Goal: Task Accomplishment & Management: Use online tool/utility

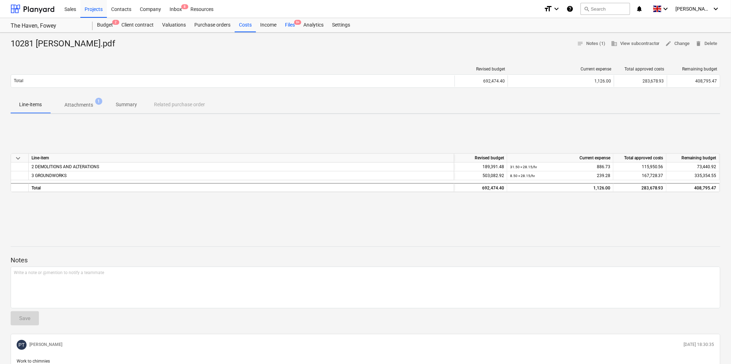
click at [290, 25] on div "Files 9+" at bounding box center [290, 25] width 18 height 14
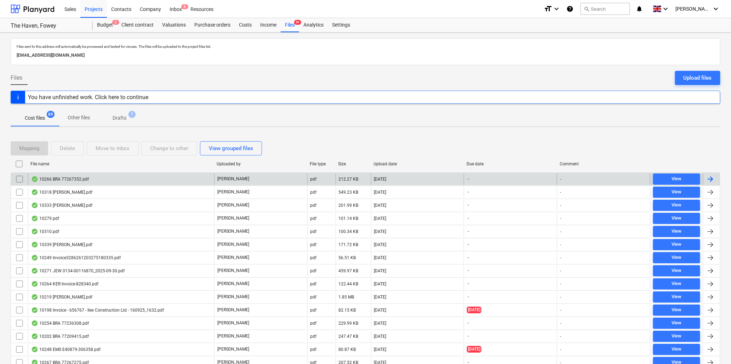
click at [63, 177] on div "10266 BRA 77267352.pdf" at bounding box center [60, 179] width 58 height 6
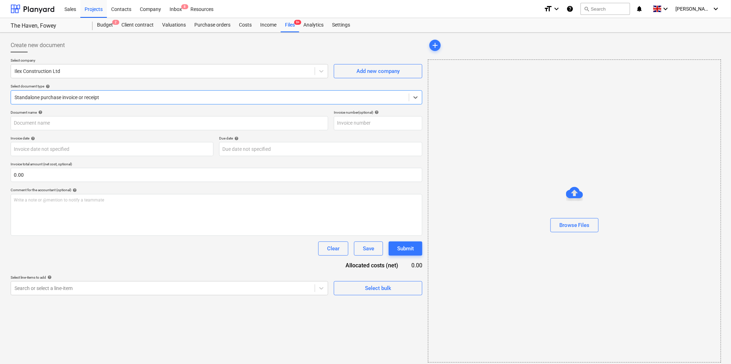
type input "77267352"
type input "[DATE]"
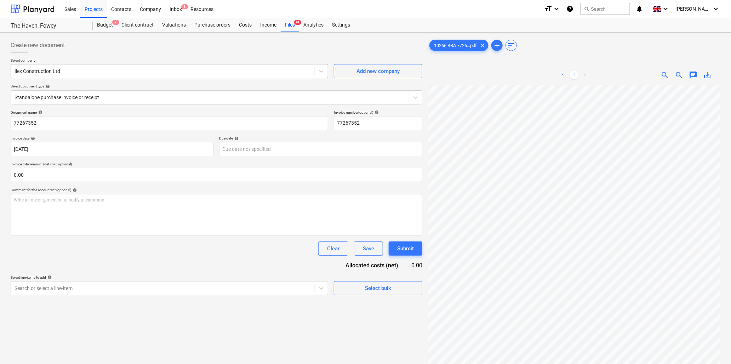
click at [122, 72] on div at bounding box center [163, 71] width 296 height 7
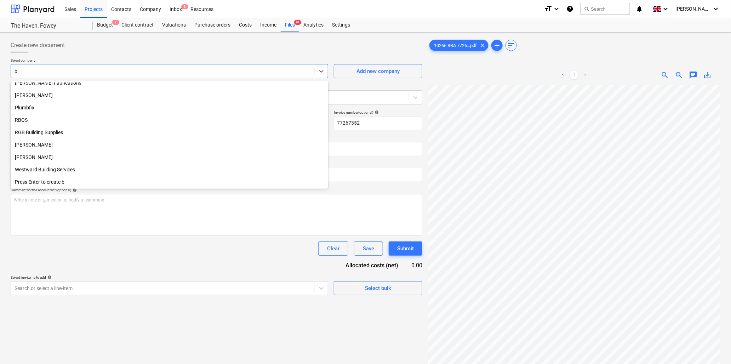
scroll to position [154, 0]
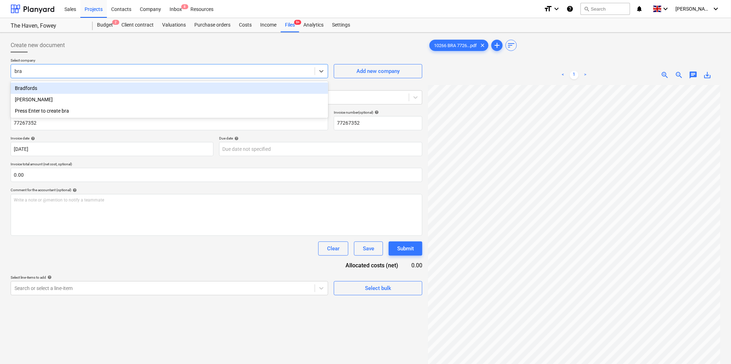
type input "[PERSON_NAME]"
click at [29, 87] on div "Bradfords" at bounding box center [169, 87] width 317 height 11
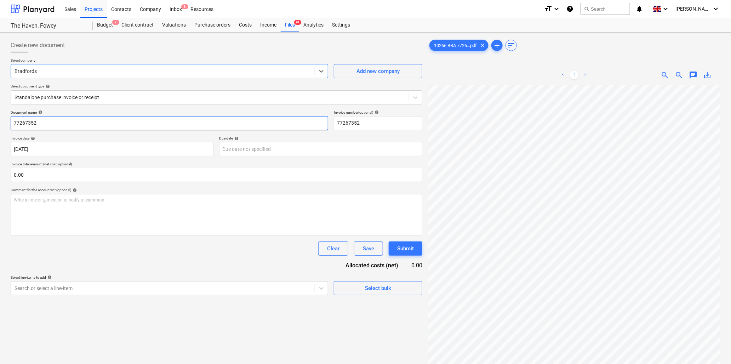
click at [40, 124] on input "77267352" at bounding box center [169, 123] width 317 height 14
type input "10266 Bradfords"
click at [80, 175] on input "text" at bounding box center [216, 175] width 411 height 14
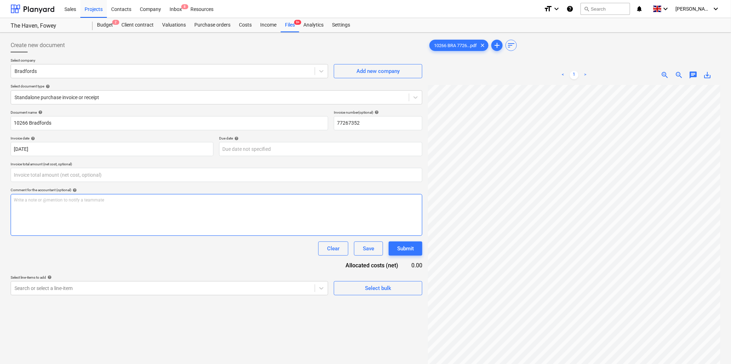
type input "0.00"
click at [48, 178] on input "text" at bounding box center [216, 175] width 411 height 14
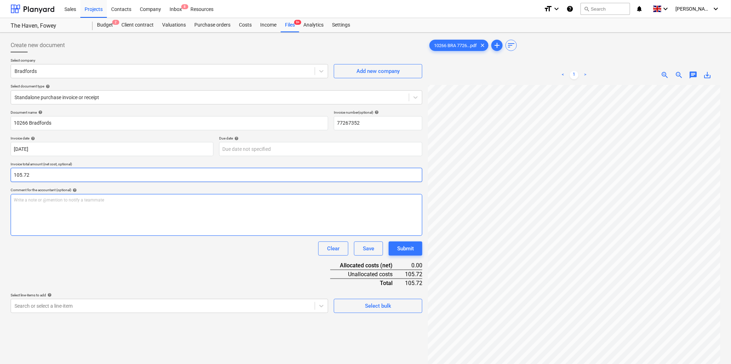
type input "105.72"
click at [62, 206] on div "Write a note or @mention to notify a teammate [PERSON_NAME]" at bounding box center [216, 215] width 411 height 42
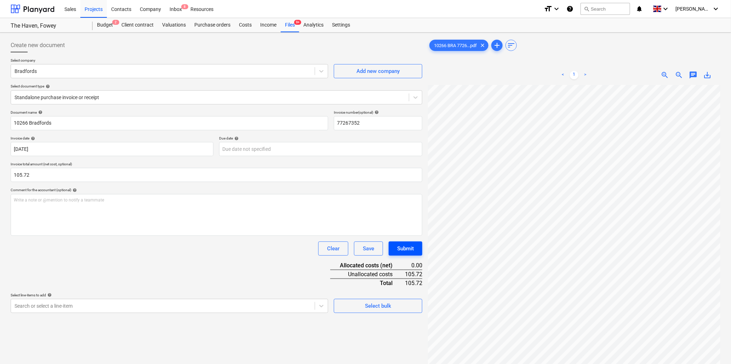
scroll to position [168, 138]
click at [58, 202] on p "Write a note or @mention to notify a teammate [PERSON_NAME]" at bounding box center [216, 200] width 405 height 6
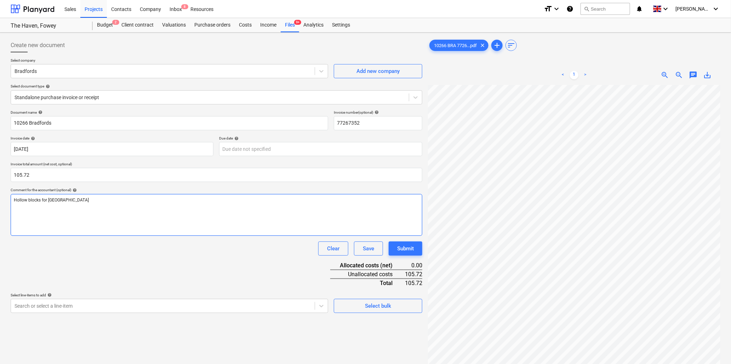
scroll to position [189, 33]
click at [47, 216] on div "Hollow blocks for [GEOGRAPHIC_DATA] ﻿" at bounding box center [216, 215] width 411 height 42
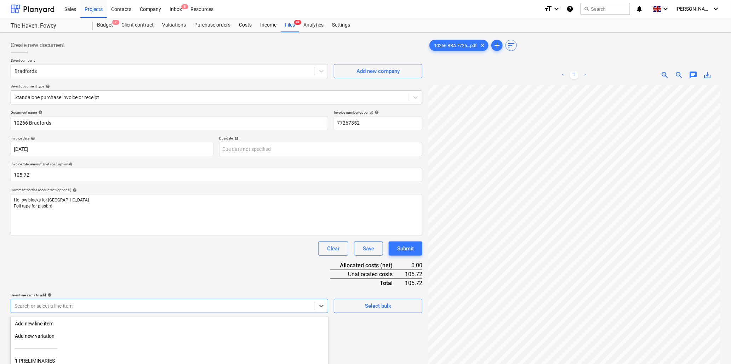
scroll to position [63, 0]
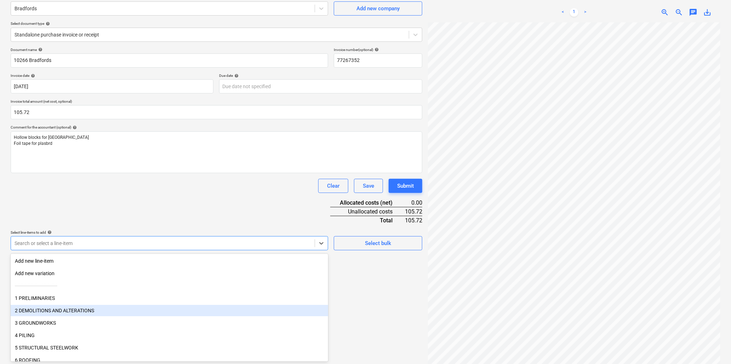
click at [91, 301] on body "Sales Projects Contacts Company Inbox 8 Resources format_size keyboard_arrow_do…" at bounding box center [365, 119] width 731 height 364
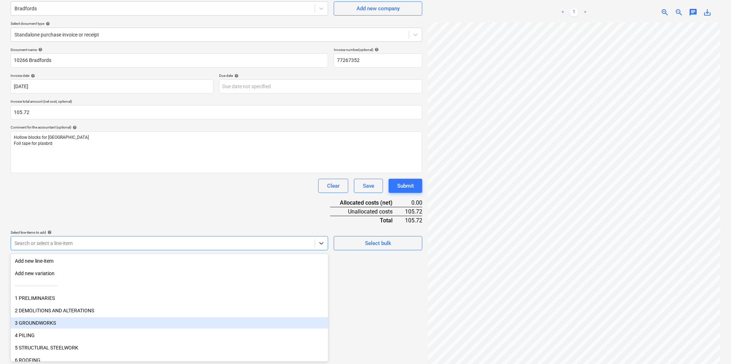
click at [56, 324] on div "3 GROUNDWORKS" at bounding box center [169, 322] width 317 height 11
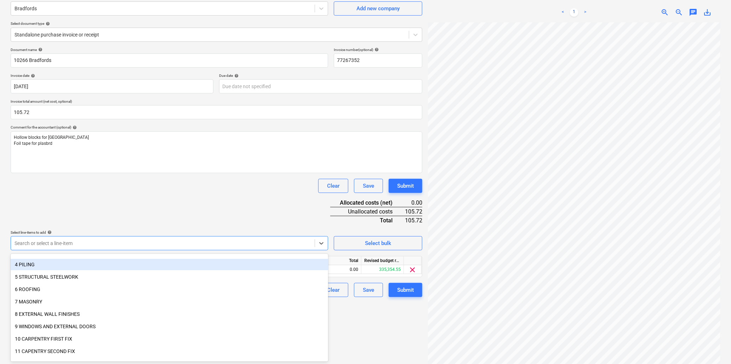
scroll to position [79, 0]
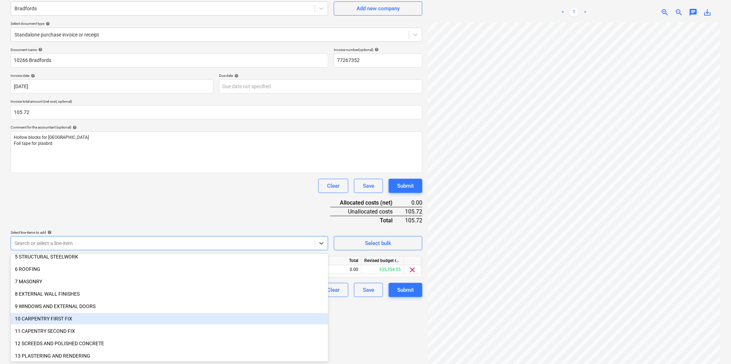
click at [55, 316] on div "10 CARPENTRY FIRST FIX" at bounding box center [169, 318] width 317 height 11
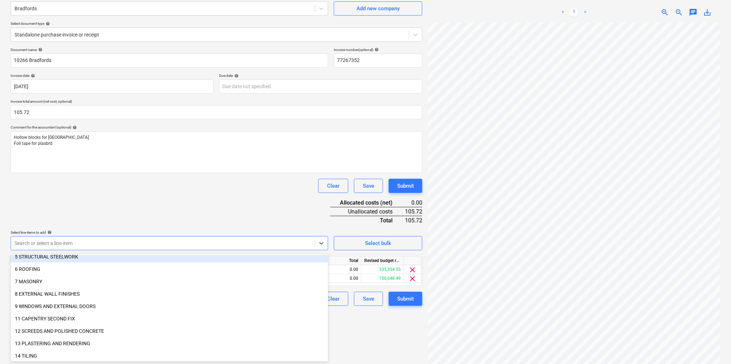
click at [114, 210] on div "Document name help 10266 Bradfords Invoice number (optional) help 77267352 Invo…" at bounding box center [216, 176] width 411 height 258
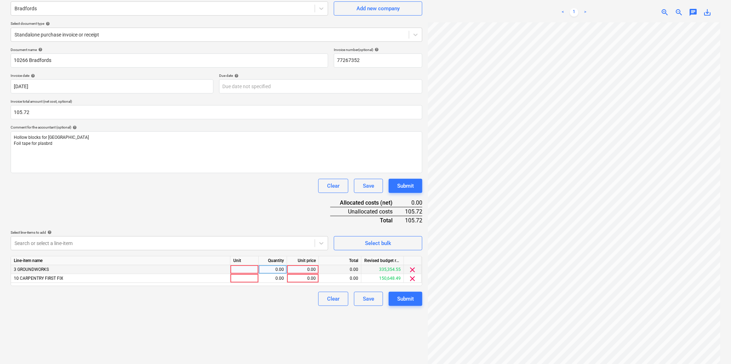
click at [237, 270] on div at bounding box center [244, 269] width 28 height 9
click at [247, 271] on input "item" at bounding box center [244, 269] width 28 height 8
type input "i"
type input "ten"
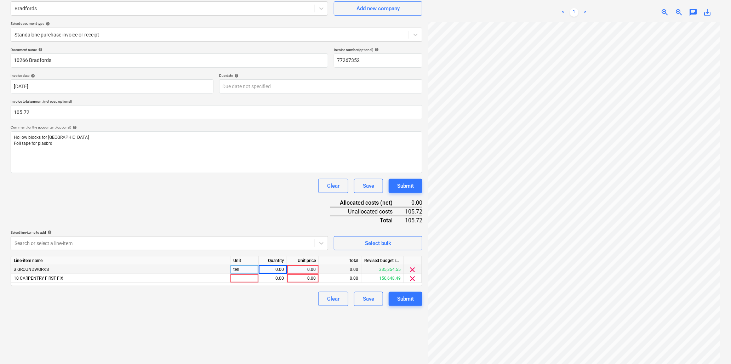
click at [269, 269] on div "0.00" at bounding box center [272, 269] width 22 height 9
click at [246, 271] on div "ten" at bounding box center [244, 269] width 28 height 9
type input "ea"
type input "4.107"
click at [246, 275] on div at bounding box center [244, 278] width 28 height 9
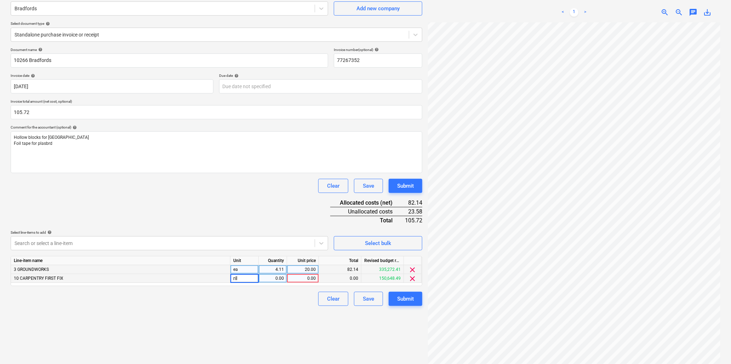
type input "rill"
type input "3.93"
click at [411, 298] on div "Submit" at bounding box center [405, 298] width 17 height 9
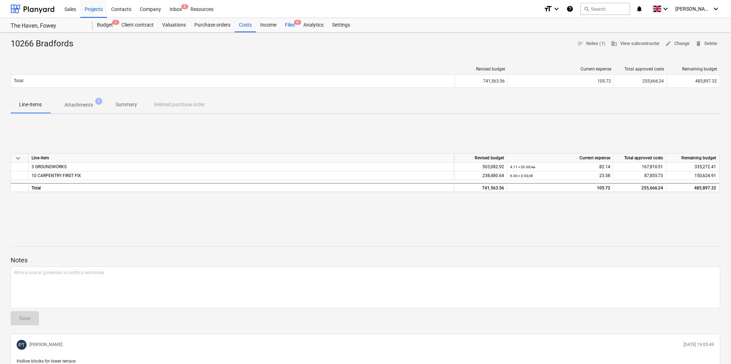
click at [292, 25] on div "Files 9+" at bounding box center [290, 25] width 18 height 14
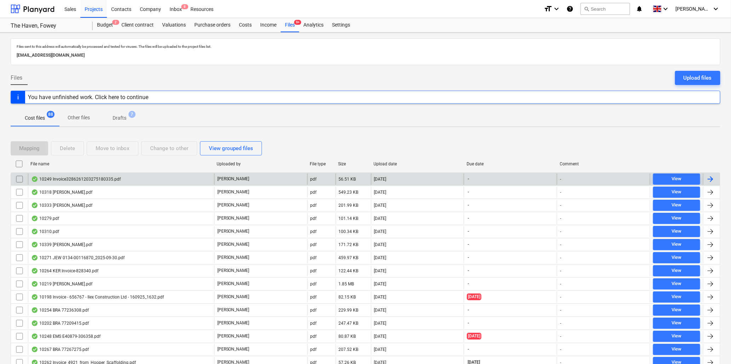
click at [86, 179] on div "10249 Invoice3286261203275180335.pdf" at bounding box center [76, 179] width 90 height 6
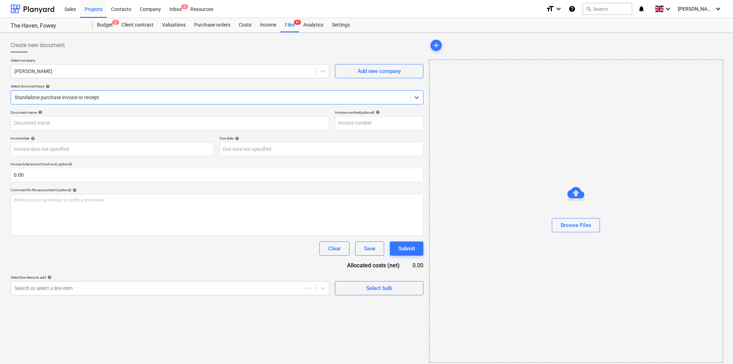
type input "A23130039900"
type input "[DATE]"
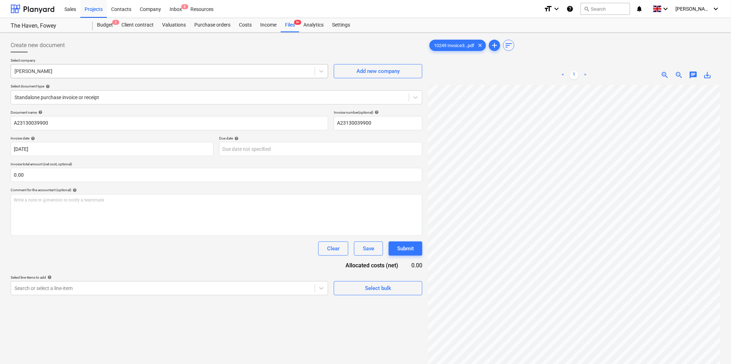
click at [77, 71] on div at bounding box center [163, 71] width 296 height 7
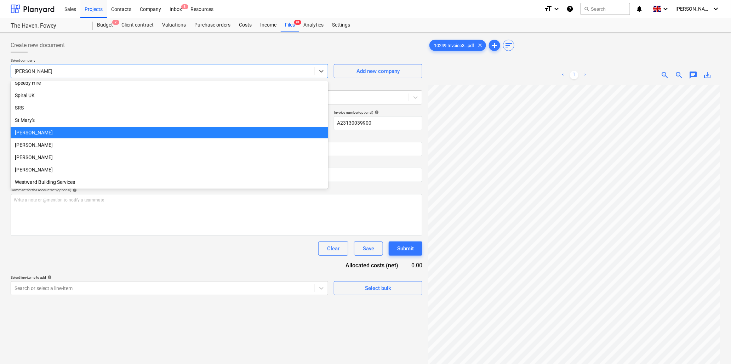
scroll to position [166, 0]
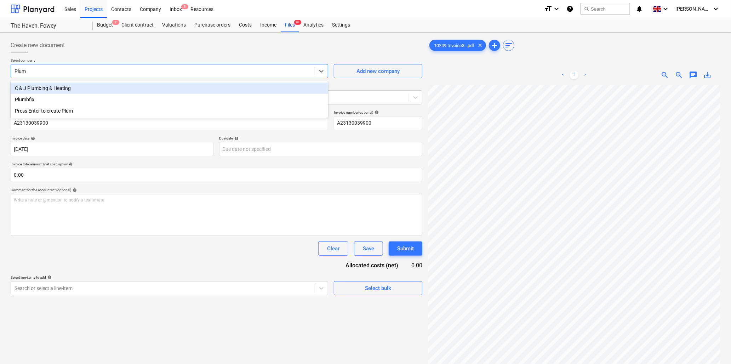
type input "Plumb"
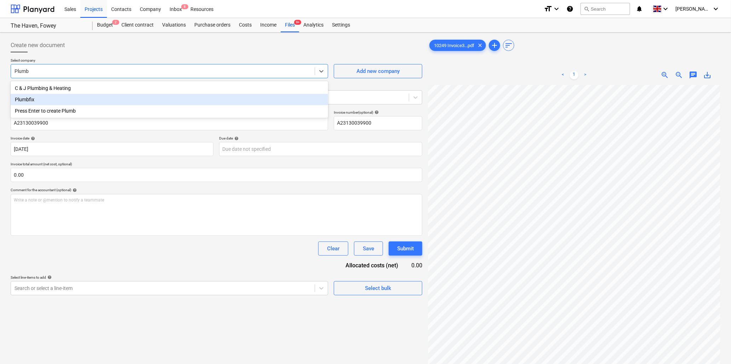
click at [19, 99] on div "Plumbfix" at bounding box center [169, 99] width 317 height 11
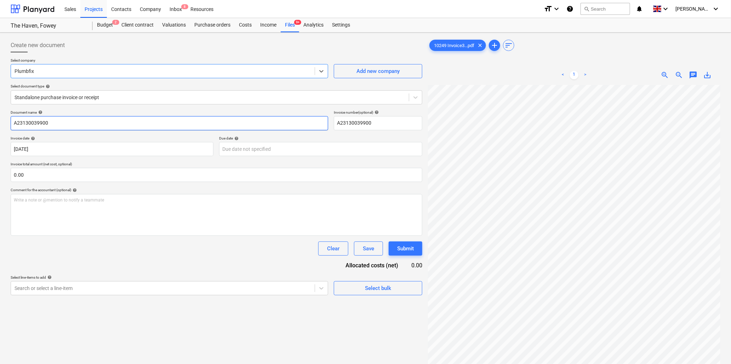
click at [34, 123] on input "A23130039900" at bounding box center [169, 123] width 317 height 14
type input "10249 Plumbfix"
click at [68, 179] on input "text" at bounding box center [216, 175] width 411 height 14
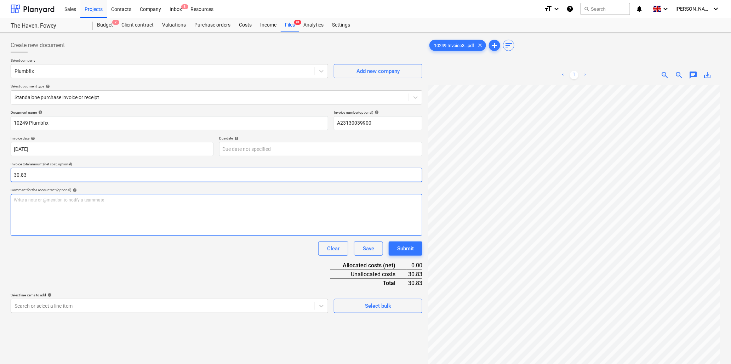
type input "30.83"
click at [68, 202] on p "Write a note or @mention to notify a teammate [PERSON_NAME]" at bounding box center [216, 200] width 405 height 6
click at [79, 200] on p "Write a note or @mention to notify a teammate [PERSON_NAME]" at bounding box center [216, 200] width 405 height 6
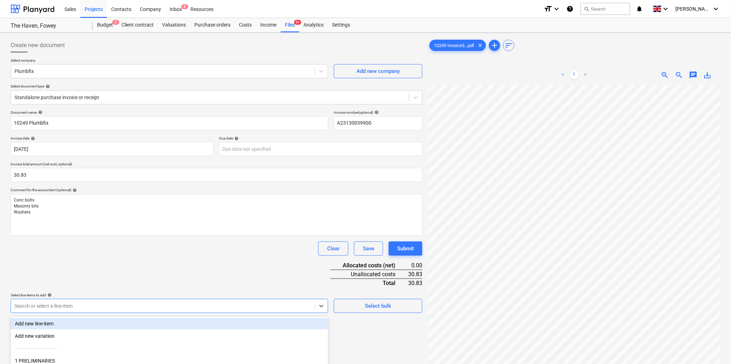
click at [37, 309] on body "Sales Projects Contacts Company Inbox 8 Resources format_size keyboard_arrow_do…" at bounding box center [365, 182] width 731 height 364
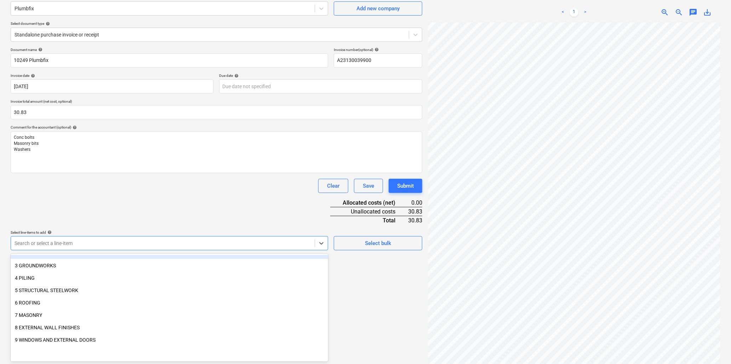
scroll to position [79, 0]
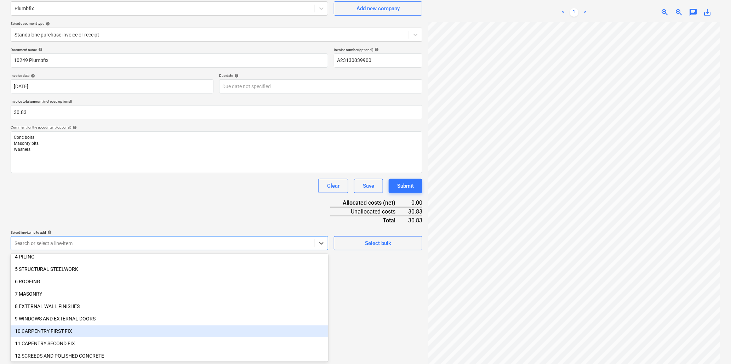
click at [38, 328] on div "10 CARPENTRY FIRST FIX" at bounding box center [169, 330] width 317 height 11
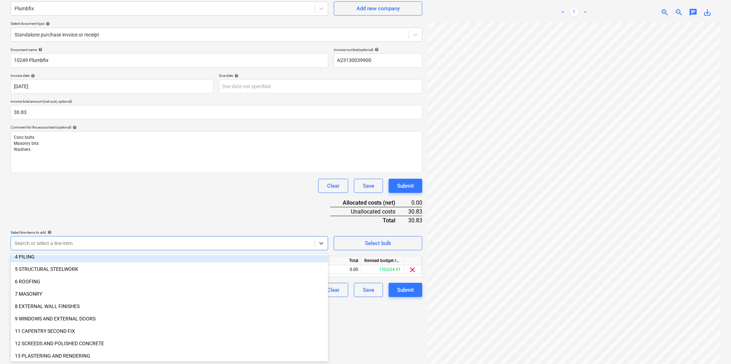
click at [247, 193] on div "Document name help 10249 Plumbfix Invoice number (optional) help A23130039900 I…" at bounding box center [216, 171] width 411 height 249
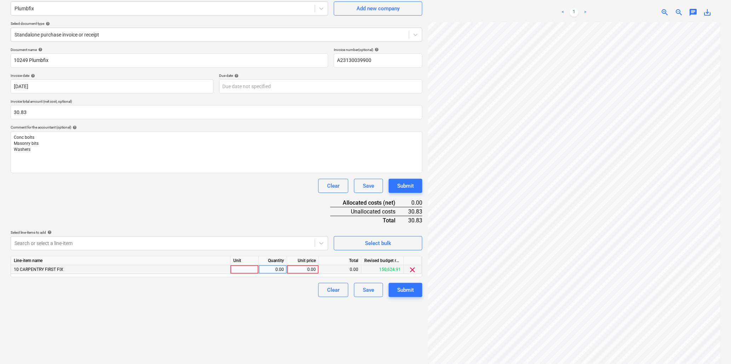
click at [243, 269] on div at bounding box center [244, 269] width 28 height 9
type input "item"
click at [301, 269] on div "0.00" at bounding box center [303, 269] width 26 height 9
type input "30.83"
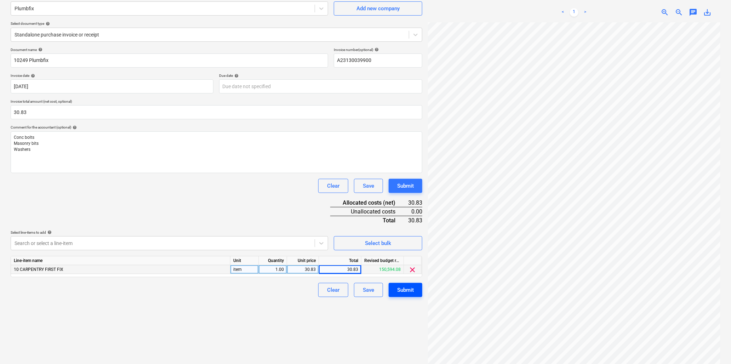
click at [403, 287] on div "Submit" at bounding box center [405, 289] width 17 height 9
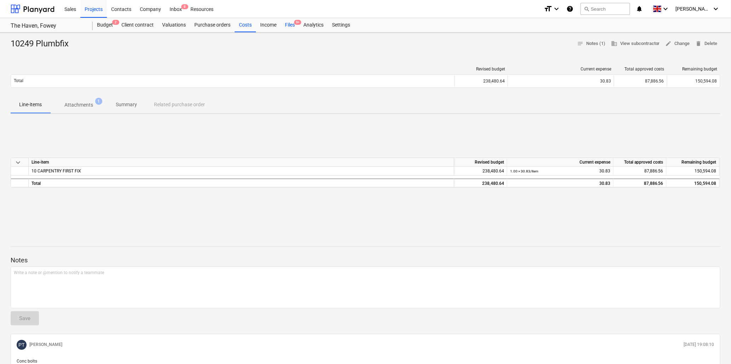
click at [290, 25] on div "Files 9+" at bounding box center [290, 25] width 18 height 14
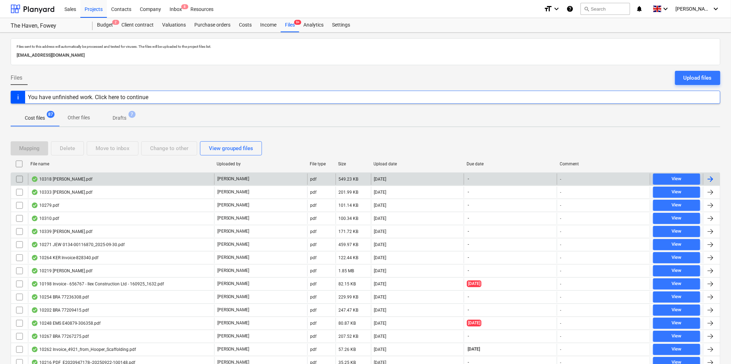
click at [61, 179] on div "10318 [PERSON_NAME].pdf" at bounding box center [61, 179] width 61 height 6
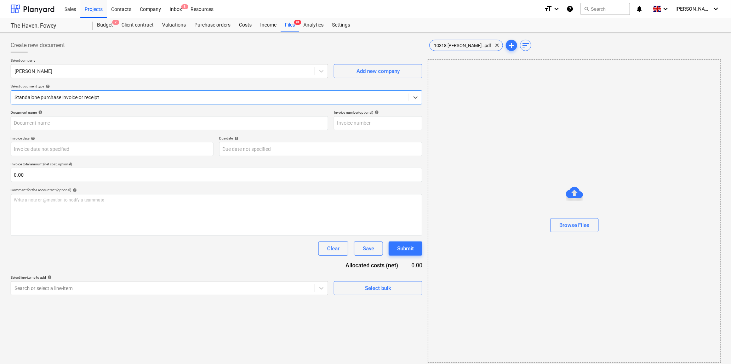
type input "10318 [PERSON_NAME].pdf"
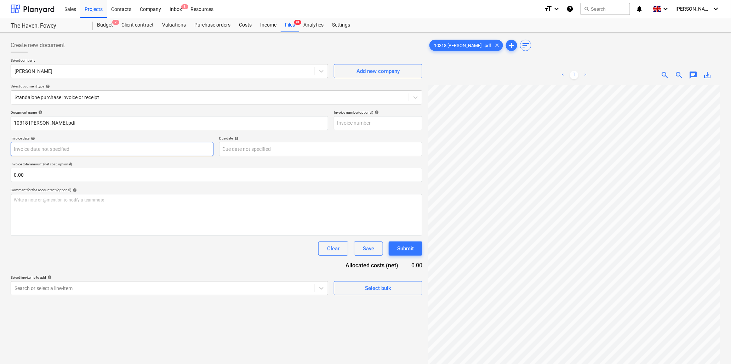
click at [121, 148] on body "Sales Projects Contacts Company Inbox 8 Resources format_size keyboard_arrow_do…" at bounding box center [365, 182] width 731 height 364
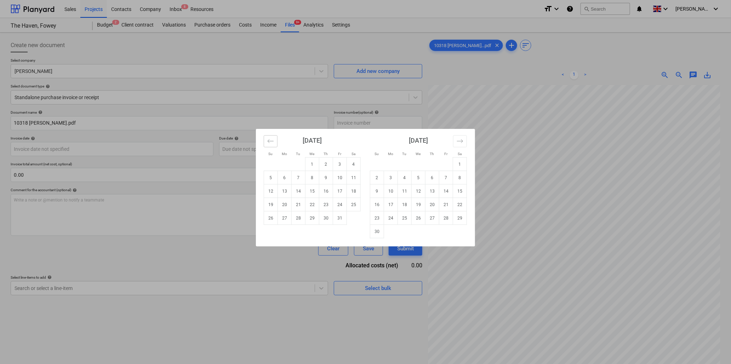
click at [272, 139] on icon "Move backward to switch to the previous month." at bounding box center [270, 141] width 7 height 7
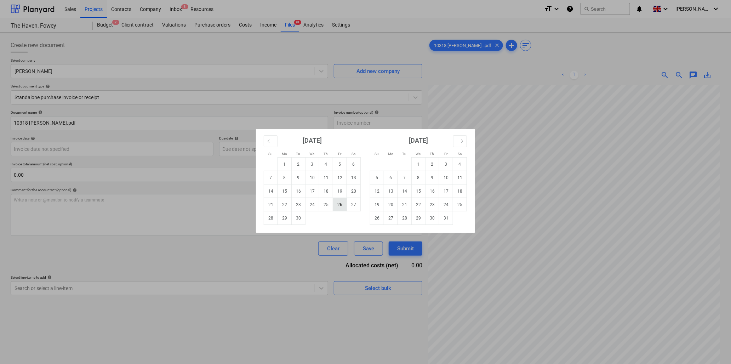
click at [342, 202] on td "26" at bounding box center [340, 204] width 14 height 13
type input "[DATE]"
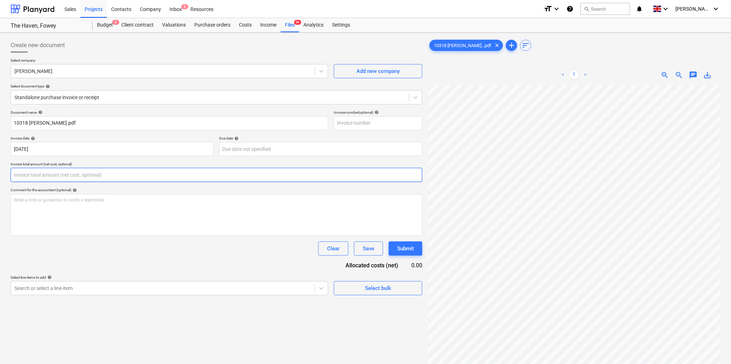
click at [51, 174] on input "text" at bounding box center [216, 175] width 411 height 14
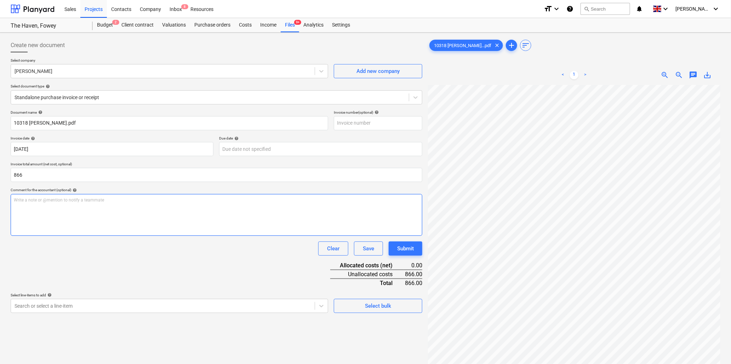
type input "866.00"
click at [58, 203] on div "Write a note or @mention to notify a teammate [PERSON_NAME]" at bounding box center [216, 215] width 411 height 42
click at [57, 200] on p "Write a note or @mention to notify a teammate [PERSON_NAME]" at bounding box center [216, 200] width 405 height 6
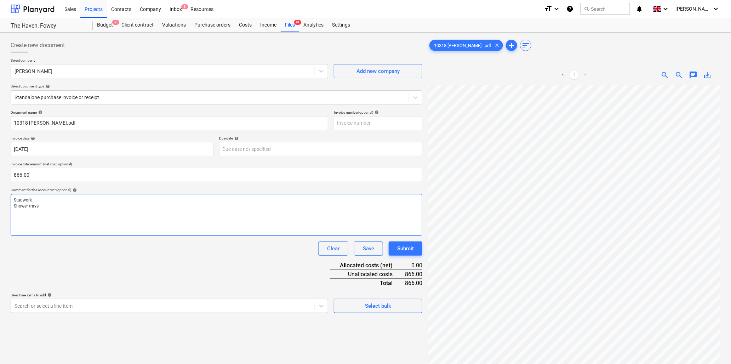
click at [16, 217] on div "Studwork Shower trays ﻿" at bounding box center [216, 215] width 411 height 42
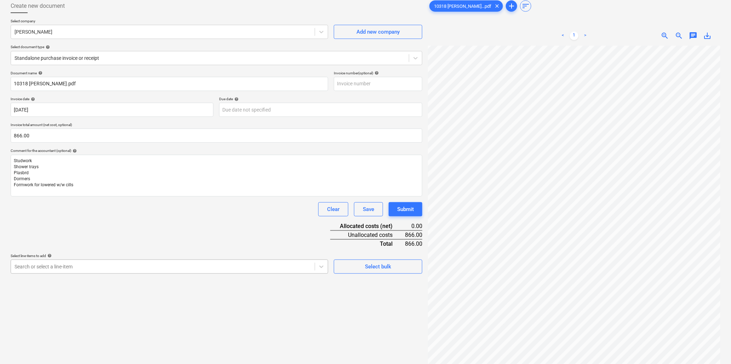
click at [18, 265] on body "Sales Projects Contacts Company Inbox 8 Resources format_size keyboard_arrow_do…" at bounding box center [365, 143] width 731 height 364
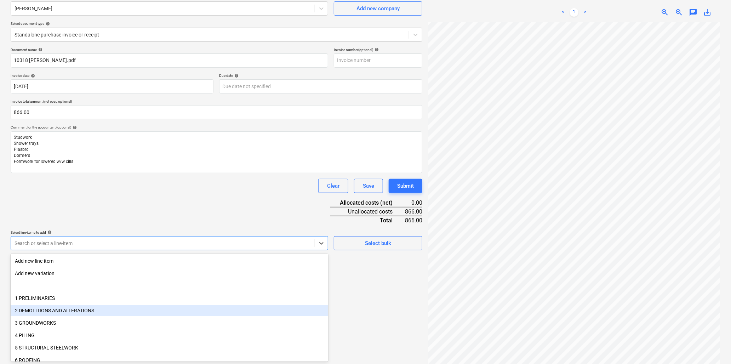
drag, startPoint x: 36, startPoint y: 305, endPoint x: 36, endPoint y: 310, distance: 5.0
click at [36, 310] on div "2 DEMOLITIONS AND ALTERATIONS" at bounding box center [169, 310] width 317 height 11
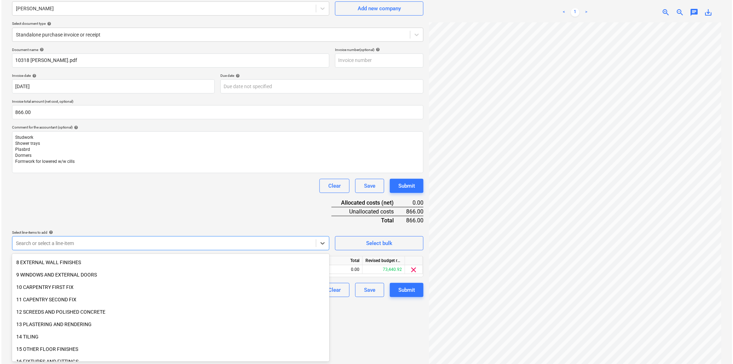
scroll to position [118, 0]
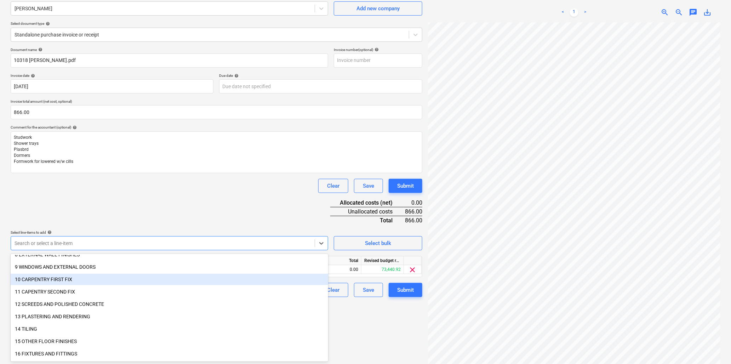
click at [36, 279] on div "10 CARPENTRY FIRST FIX" at bounding box center [169, 278] width 317 height 11
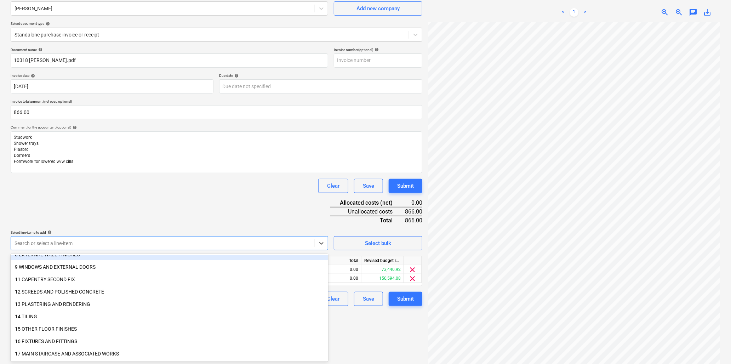
click at [95, 204] on div "Document name help 10318 [PERSON_NAME].pdf Invoice number (optional) help Invoi…" at bounding box center [216, 176] width 411 height 258
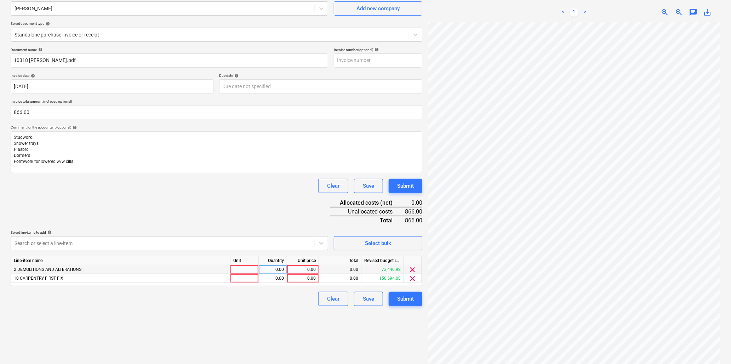
click at [244, 270] on div at bounding box center [244, 269] width 28 height 9
type input "hr"
type input "21.65"
click at [243, 277] on div at bounding box center [244, 278] width 28 height 9
type input "hr"
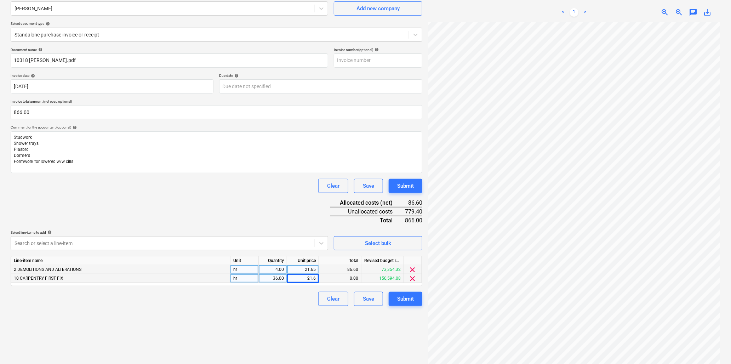
type input "21.65"
click at [413, 296] on div "Submit" at bounding box center [405, 298] width 17 height 9
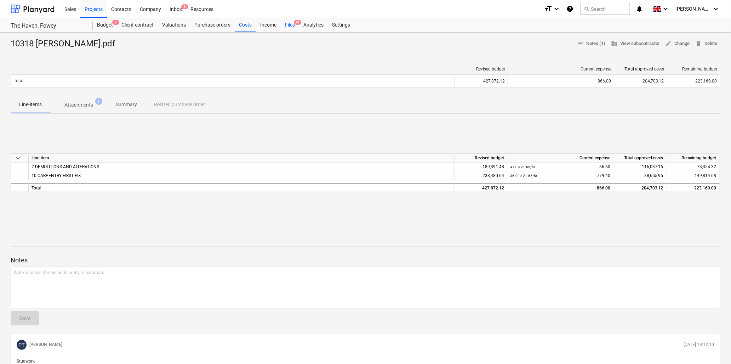
click at [294, 24] on div "Files 9+" at bounding box center [290, 25] width 18 height 14
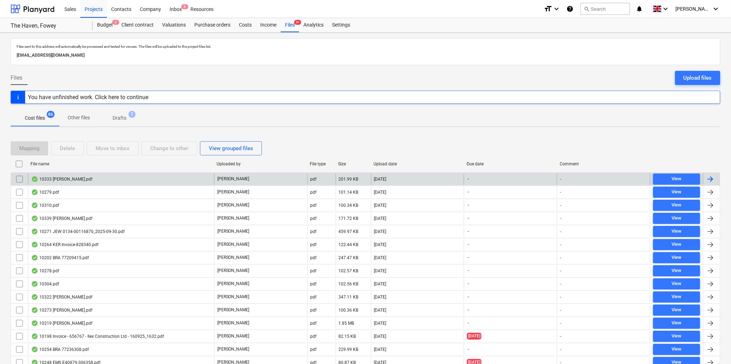
click at [64, 177] on div "10333 [PERSON_NAME].pdf" at bounding box center [61, 179] width 61 height 6
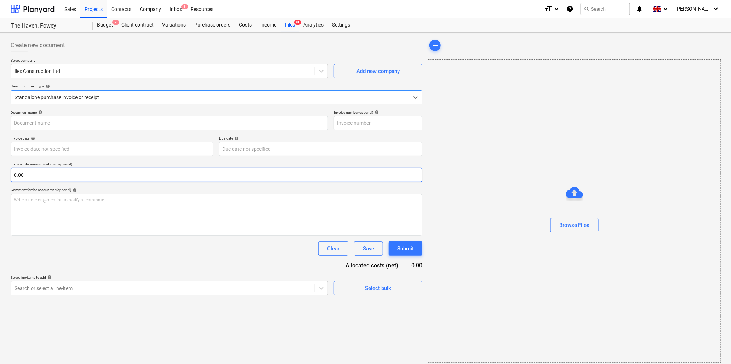
type input "7018351994"
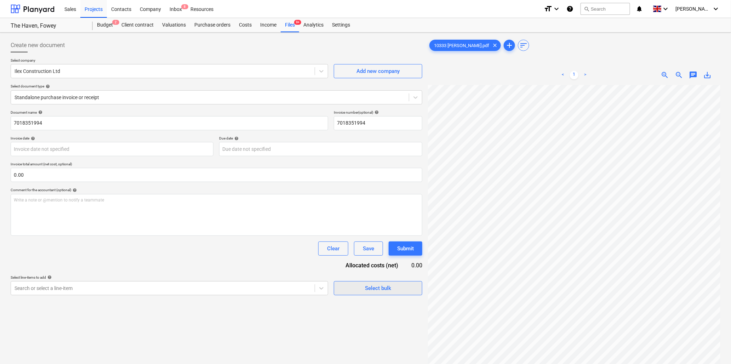
scroll to position [291, 0]
click at [104, 73] on div at bounding box center [163, 71] width 296 height 7
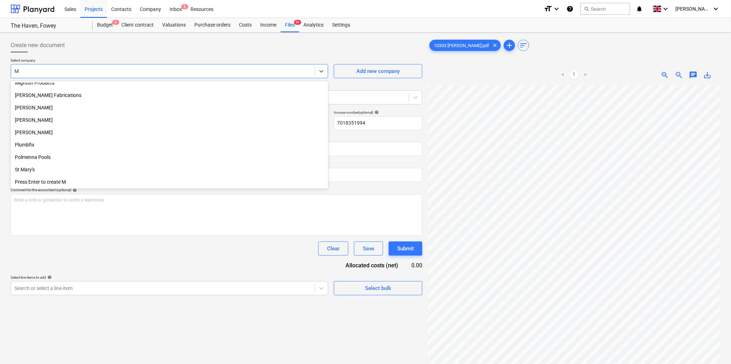
scroll to position [278, 0]
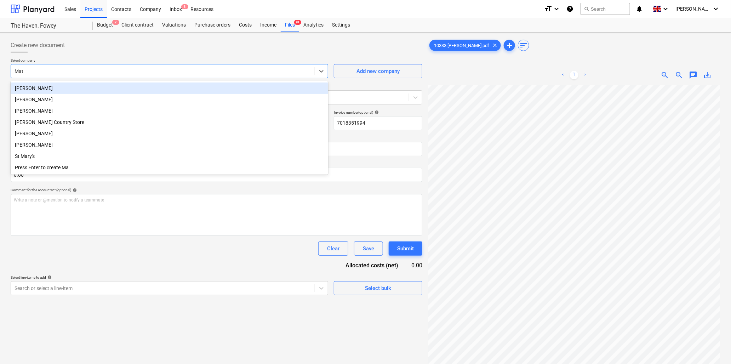
type input "[PERSON_NAME]"
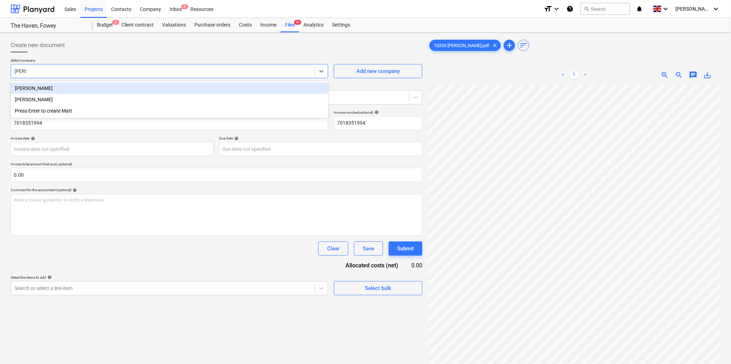
click at [107, 88] on div "[PERSON_NAME]" at bounding box center [169, 87] width 317 height 11
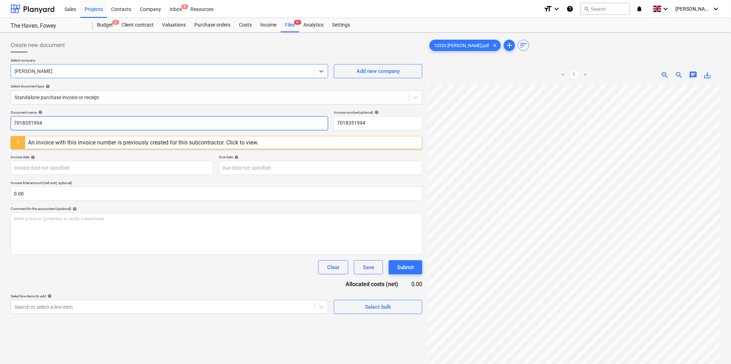
click at [71, 121] on input "7018351994" at bounding box center [169, 123] width 317 height 14
type input "10333 [PERSON_NAME]"
click at [679, 73] on span "zoom_out" at bounding box center [679, 75] width 8 height 8
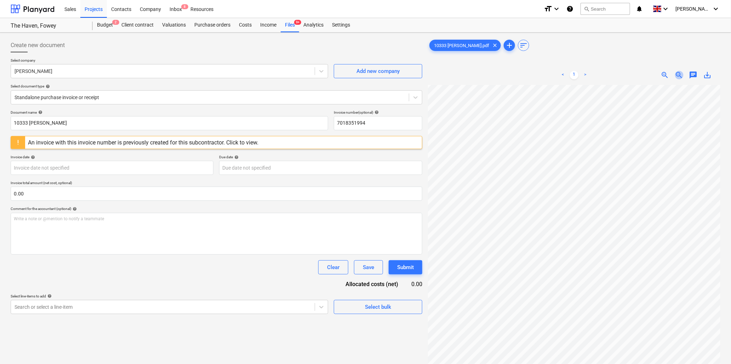
click at [679, 73] on span "zoom_out" at bounding box center [679, 75] width 8 height 8
click at [592, 82] on div "< 1 > zoom_in zoom_out chat 0 save_alt" at bounding box center [574, 247] width 292 height 364
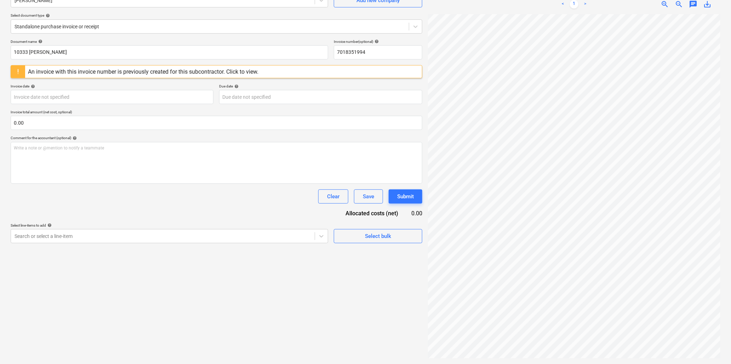
scroll to position [79, 41]
click at [377, 51] on input "7018351994" at bounding box center [378, 52] width 88 height 14
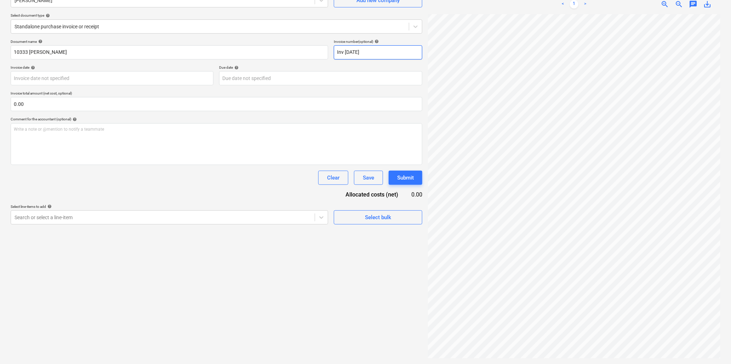
type input "Inv [DATE]"
click at [90, 76] on body "Sales Projects Contacts Company Inbox 8 Resources format_size keyboard_arrow_do…" at bounding box center [365, 111] width 731 height 364
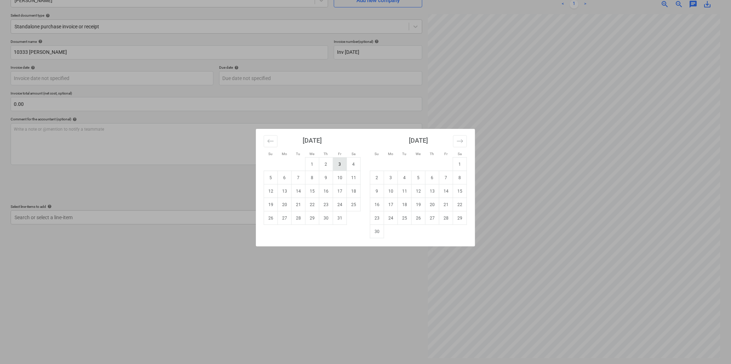
click at [340, 163] on td "3" at bounding box center [340, 163] width 14 height 13
type input "[DATE]"
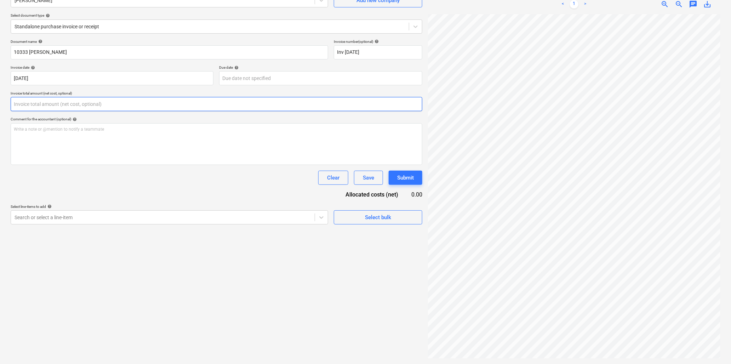
click at [66, 104] on input "text" at bounding box center [216, 104] width 411 height 14
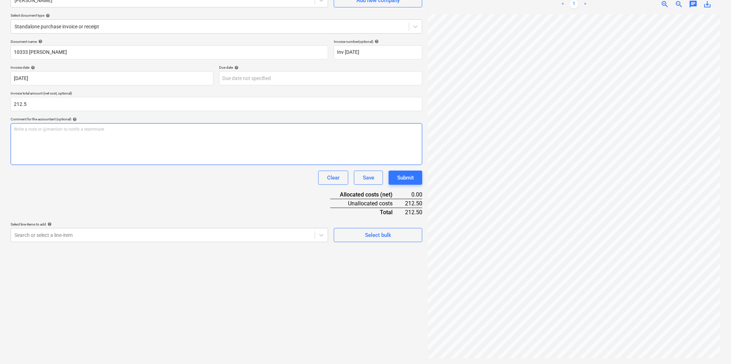
type input "212.50"
click at [65, 129] on p "Write a note or @mention to notify a teammate [PERSON_NAME]" at bounding box center [216, 129] width 405 height 6
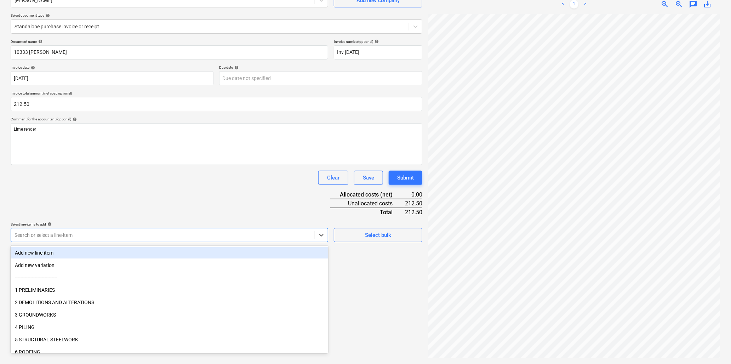
click at [77, 232] on div at bounding box center [163, 234] width 296 height 7
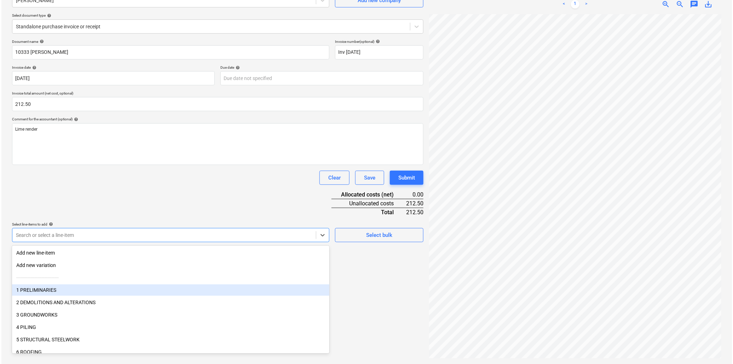
scroll to position [39, 0]
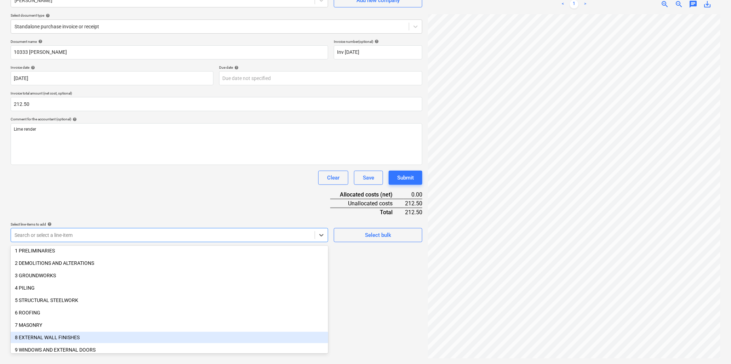
click at [75, 336] on div "8 EXTERNAL WALL FINISHES" at bounding box center [169, 336] width 317 height 11
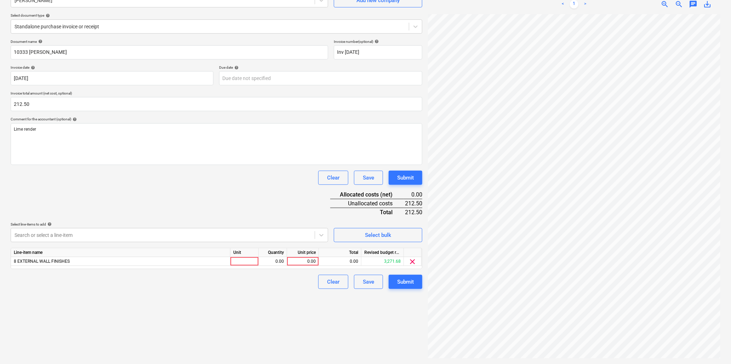
click at [116, 195] on div "Document name help 10333 [PERSON_NAME] Invoice number (optional) help Inv [DATE…" at bounding box center [216, 163] width 411 height 249
click at [241, 262] on div at bounding box center [244, 261] width 28 height 9
type input "day"
type input "212.5"
click at [405, 284] on div "Submit" at bounding box center [405, 281] width 17 height 9
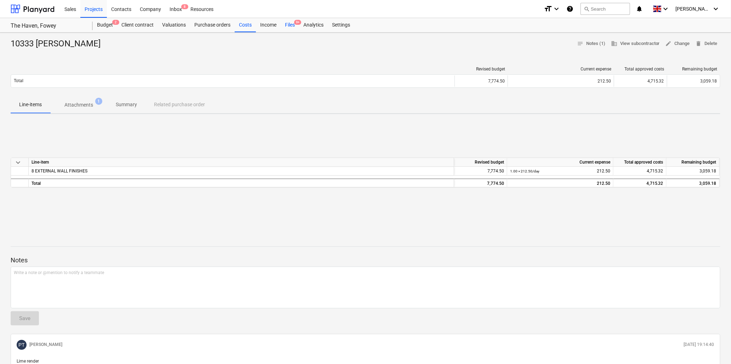
click at [291, 24] on div "Files 9+" at bounding box center [290, 25] width 18 height 14
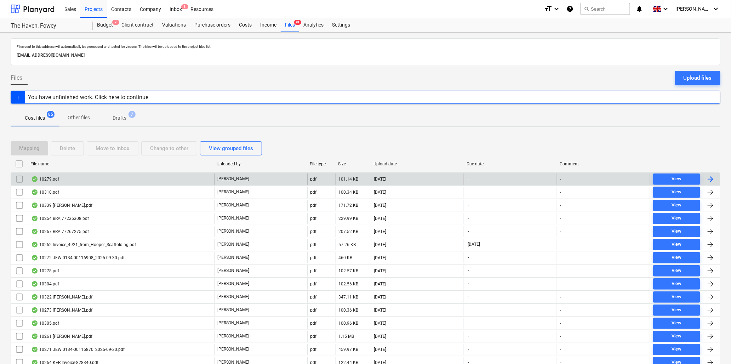
click at [47, 179] on div "10279.pdf" at bounding box center [45, 179] width 28 height 6
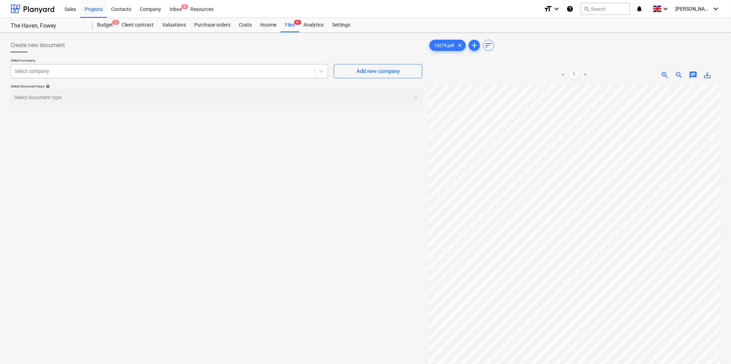
click at [138, 66] on div "Select company" at bounding box center [163, 71] width 304 height 10
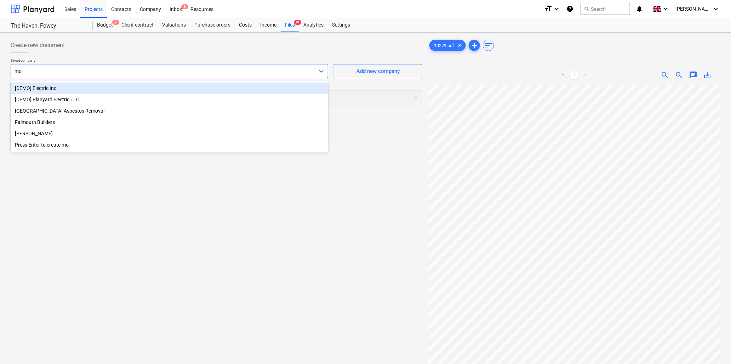
type input "mor"
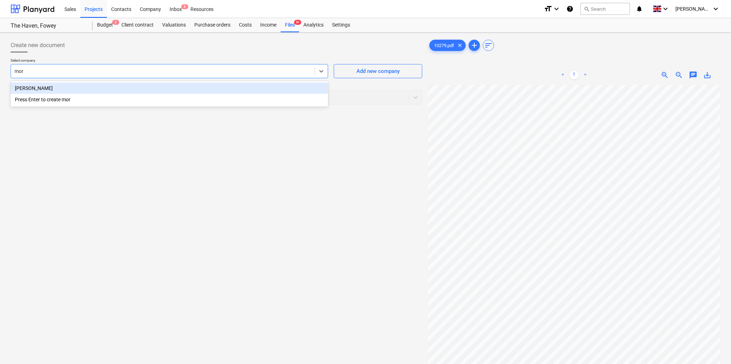
click at [135, 87] on div "[PERSON_NAME]" at bounding box center [169, 87] width 317 height 11
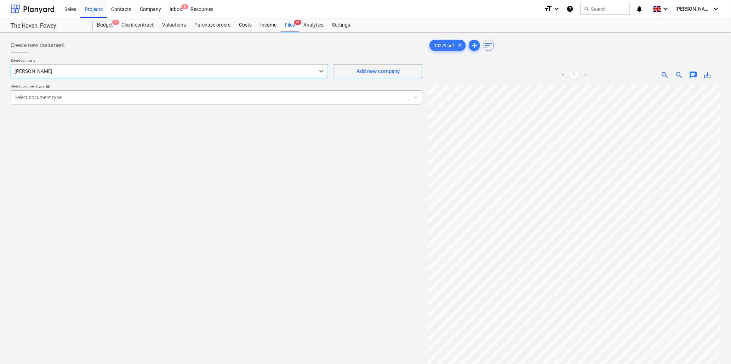
click at [137, 95] on div at bounding box center [210, 97] width 391 height 7
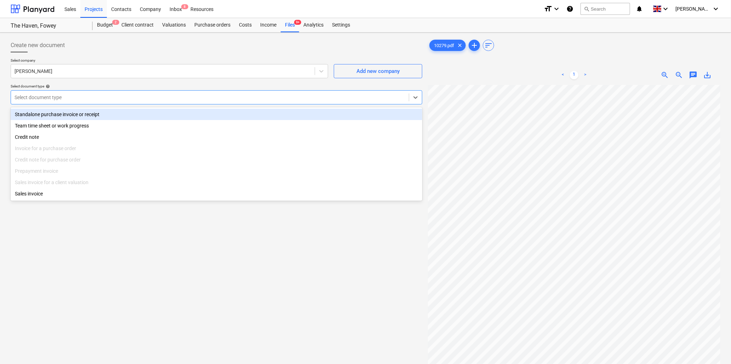
click at [112, 115] on div "Standalone purchase invoice or receipt" at bounding box center [216, 114] width 411 height 11
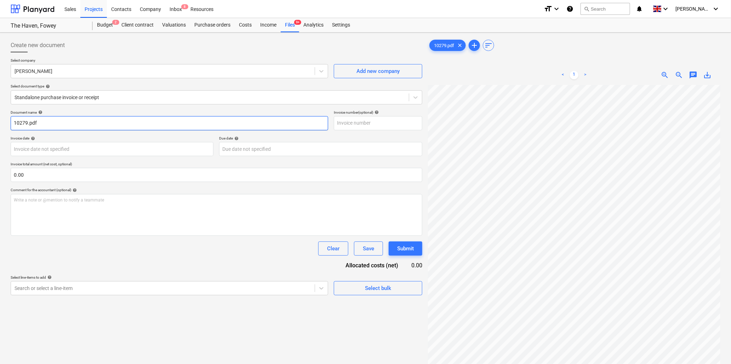
click at [28, 125] on input "10279.pdf" at bounding box center [169, 123] width 317 height 14
type input "10279 [PERSON_NAME].pdf"
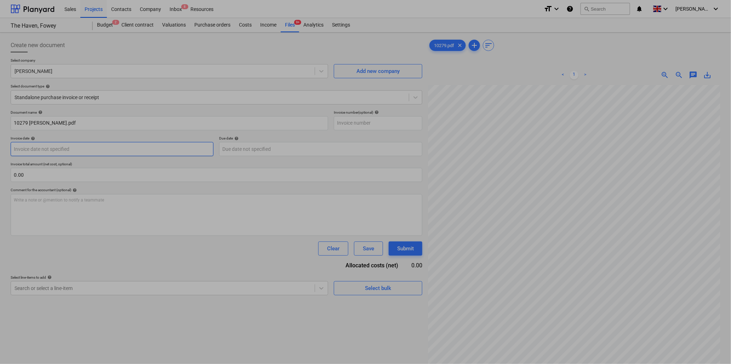
click at [92, 146] on body "Sales Projects Contacts Company Inbox 8 Resources format_size keyboard_arrow_do…" at bounding box center [365, 182] width 731 height 364
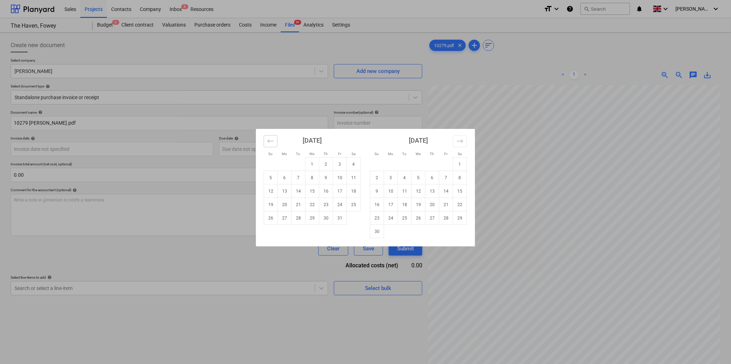
click at [272, 141] on icon "Move backward to switch to the previous month." at bounding box center [270, 141] width 6 height 4
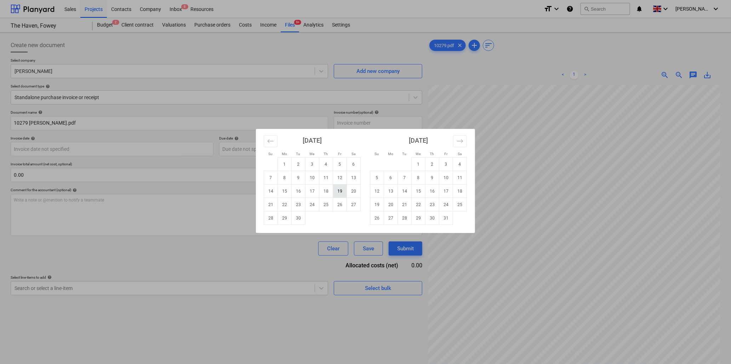
click at [339, 191] on td "19" at bounding box center [340, 190] width 14 height 13
type input "[DATE]"
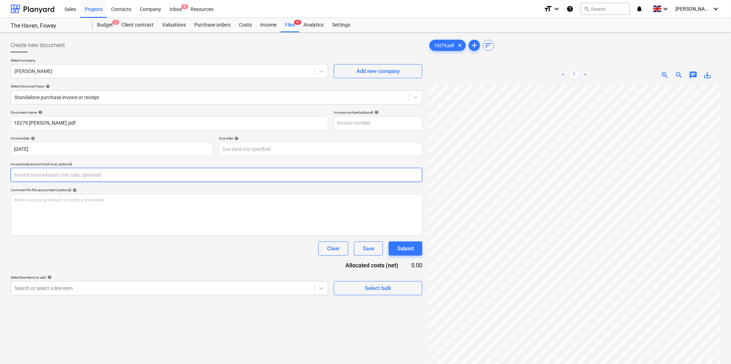
click at [88, 175] on input "text" at bounding box center [216, 175] width 411 height 14
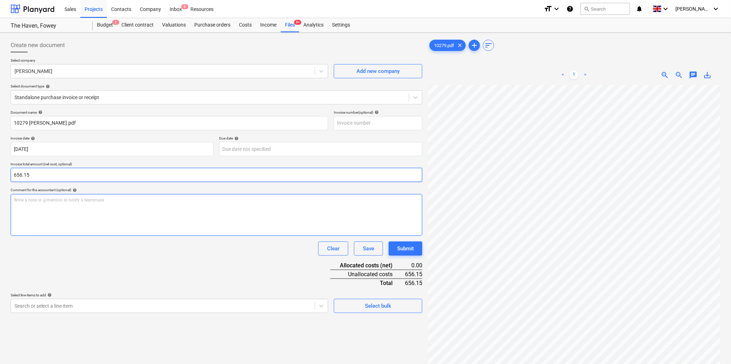
type input "656.15"
click at [90, 206] on div "Write a note or @mention to notify a teammate [PERSON_NAME]" at bounding box center [216, 215] width 411 height 42
click at [664, 73] on span "zoom_in" at bounding box center [664, 75] width 8 height 8
click at [89, 202] on p "Write a note or @mention to notify a teammate [PERSON_NAME]" at bounding box center [216, 200] width 405 height 6
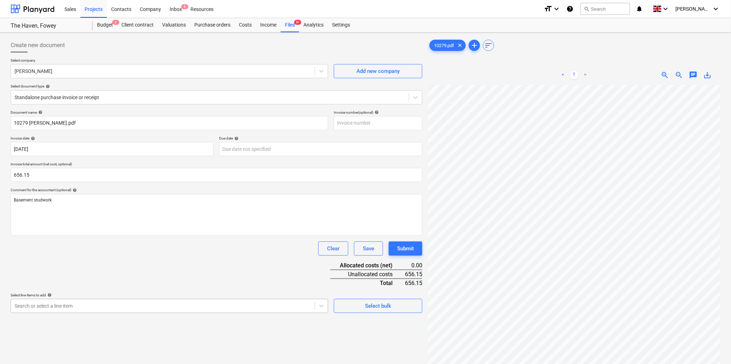
click at [70, 305] on body "Sales Projects Contacts Company Inbox 8 Resources format_size keyboard_arrow_do…" at bounding box center [365, 182] width 731 height 364
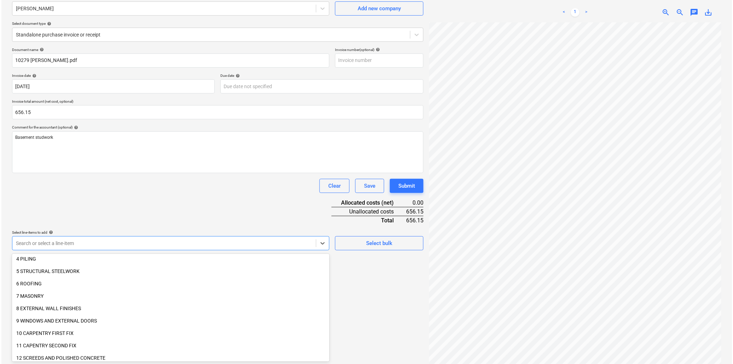
scroll to position [79, 0]
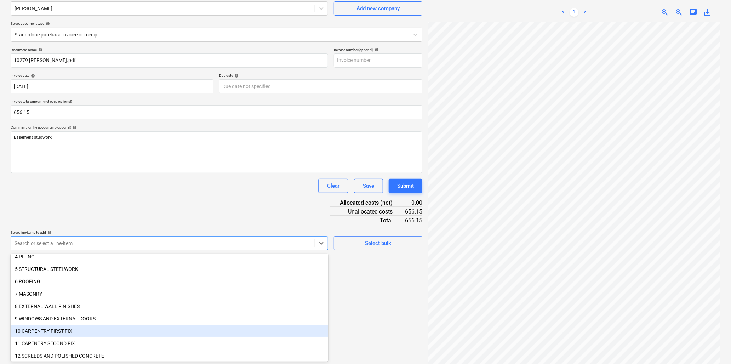
click at [67, 330] on div "10 CARPENTRY FIRST FIX" at bounding box center [169, 330] width 317 height 11
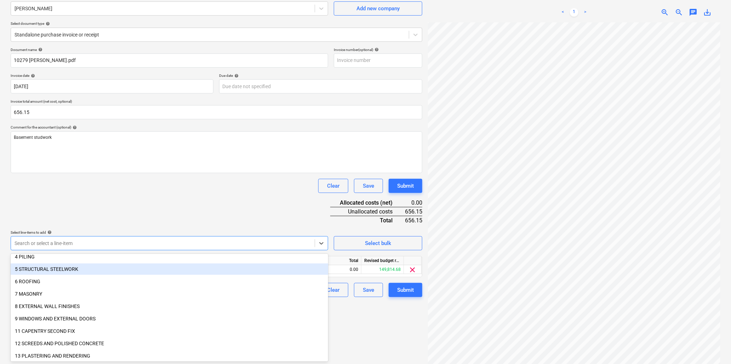
click at [117, 201] on div "Document name help 10279 [PERSON_NAME].pdf Invoice number (optional) help Invoi…" at bounding box center [216, 171] width 411 height 249
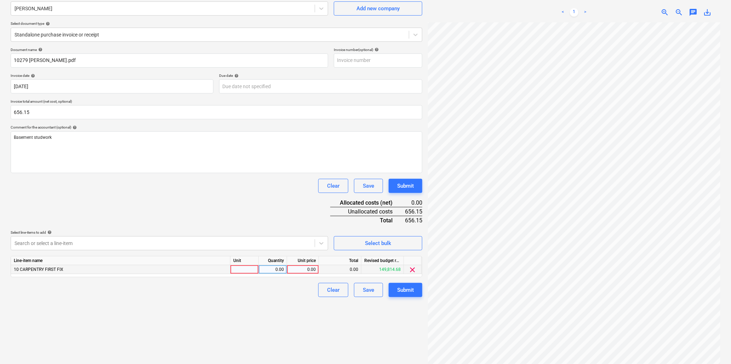
click at [249, 270] on div at bounding box center [244, 269] width 28 height 9
type input "hr"
type input "31.5"
type input "20.83"
click at [405, 289] on div "Submit" at bounding box center [405, 289] width 17 height 9
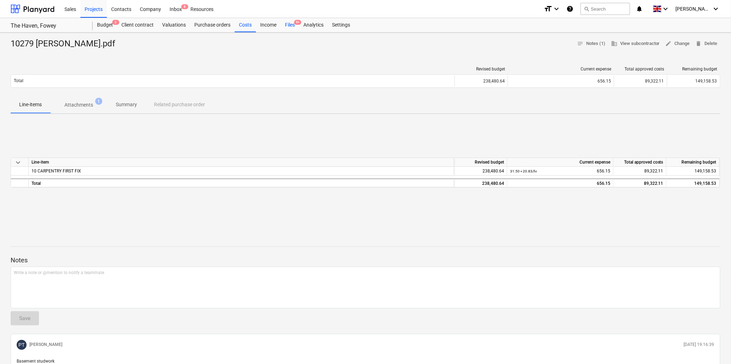
click at [292, 23] on div "Files 9+" at bounding box center [290, 25] width 18 height 14
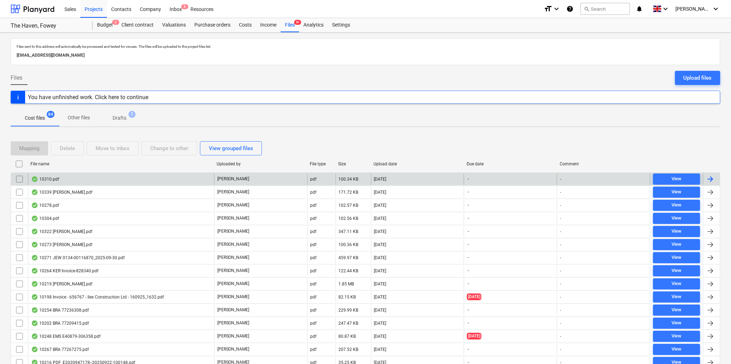
click at [53, 179] on div "10310.pdf" at bounding box center [45, 179] width 28 height 6
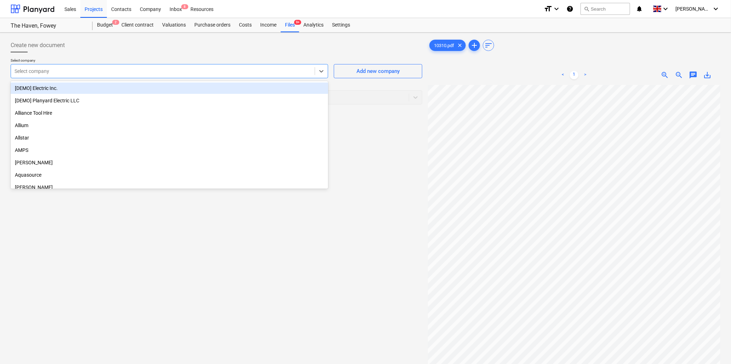
click at [154, 71] on div at bounding box center [163, 71] width 296 height 7
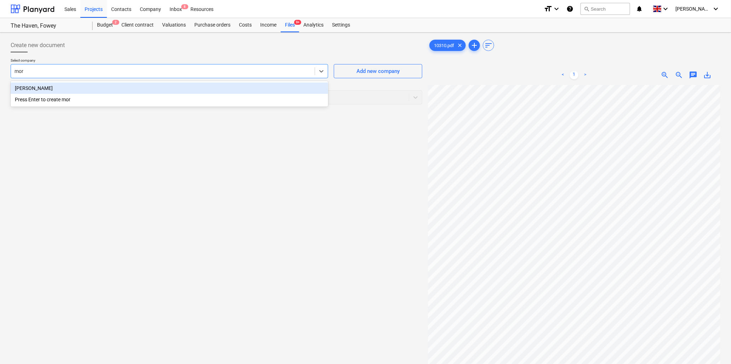
type input "morg"
click at [117, 90] on div "[PERSON_NAME]" at bounding box center [169, 87] width 317 height 11
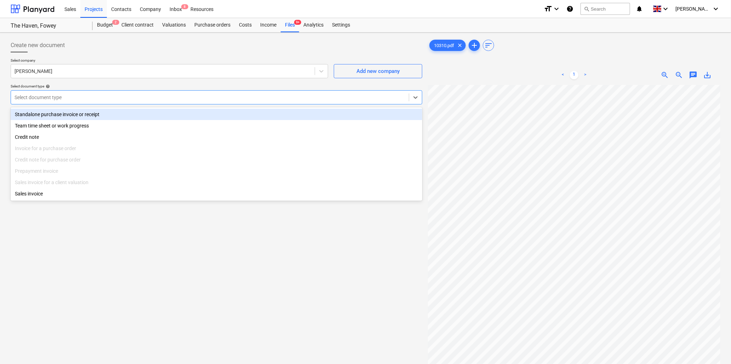
click at [118, 96] on div at bounding box center [210, 97] width 391 height 7
click at [110, 112] on div "Standalone purchase invoice or receipt" at bounding box center [216, 114] width 411 height 11
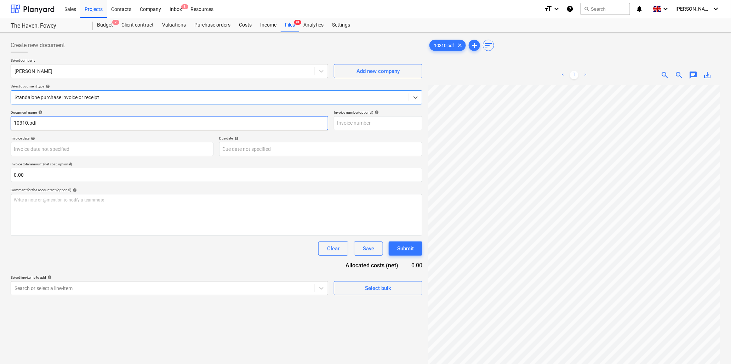
click at [27, 124] on input "10310.pdf" at bounding box center [169, 123] width 317 height 14
type input "10310 [PERSON_NAME].pdf"
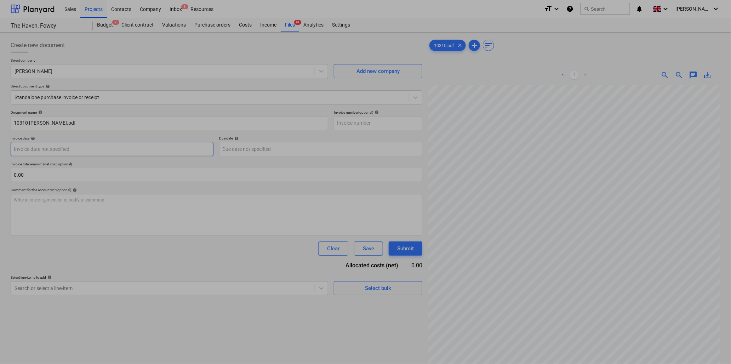
click at [69, 145] on body "Sales Projects Contacts Company Inbox 8 Resources format_size keyboard_arrow_do…" at bounding box center [365, 182] width 731 height 364
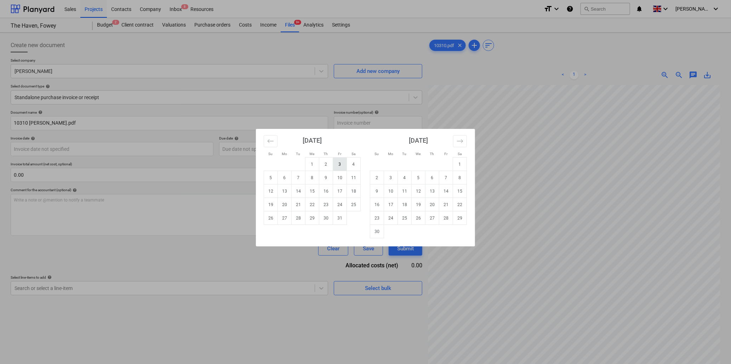
click at [340, 164] on td "3" at bounding box center [340, 163] width 14 height 13
type input "[DATE]"
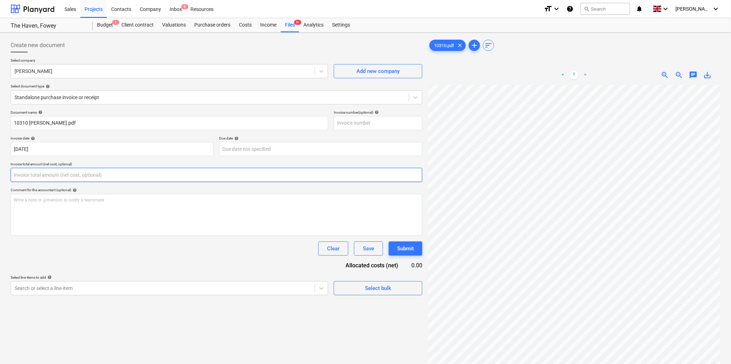
click at [81, 176] on input "text" at bounding box center [216, 175] width 411 height 14
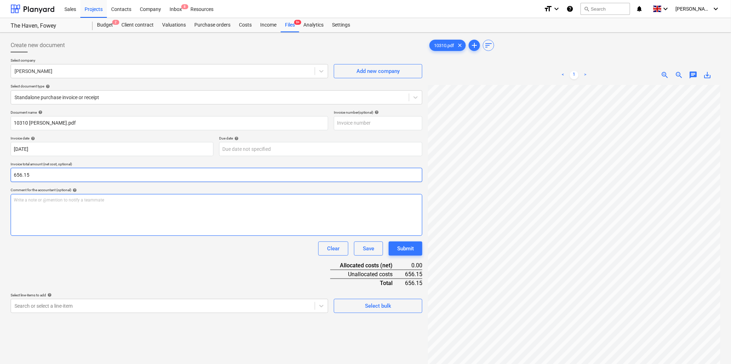
type input "656.15"
click at [83, 203] on div "Write a note or @mention to notify a teammate [PERSON_NAME]" at bounding box center [216, 215] width 411 height 42
click at [664, 73] on span "zoom_in" at bounding box center [664, 75] width 8 height 8
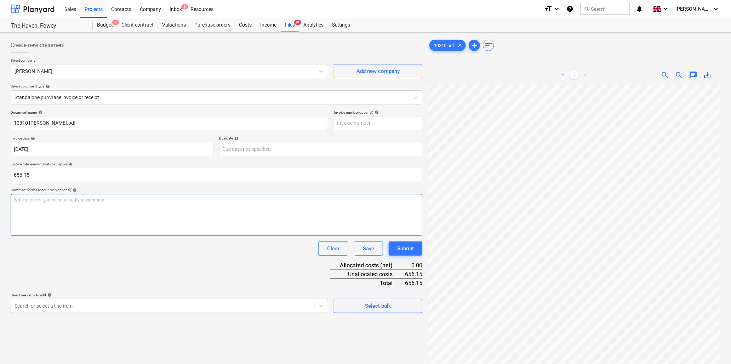
click at [100, 204] on div "Write a note or @mention to notify a teammate [PERSON_NAME]" at bounding box center [216, 215] width 411 height 42
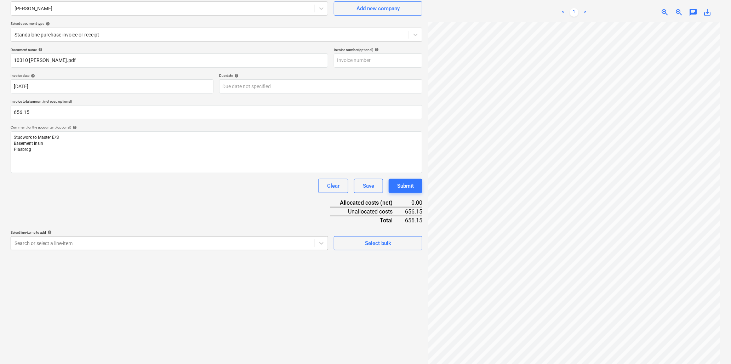
click at [174, 301] on body "Sales Projects Contacts Company Inbox 8 Resources format_size keyboard_arrow_do…" at bounding box center [365, 119] width 731 height 364
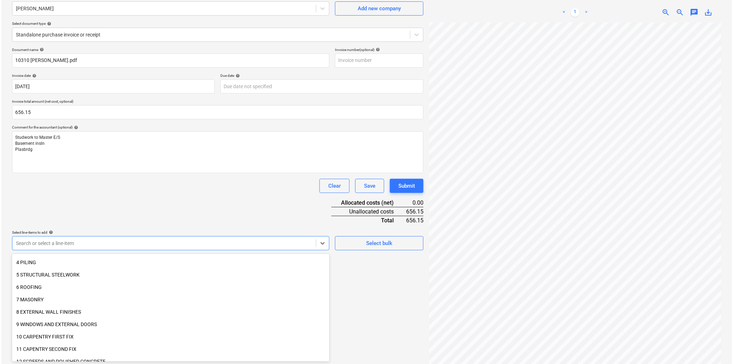
scroll to position [79, 0]
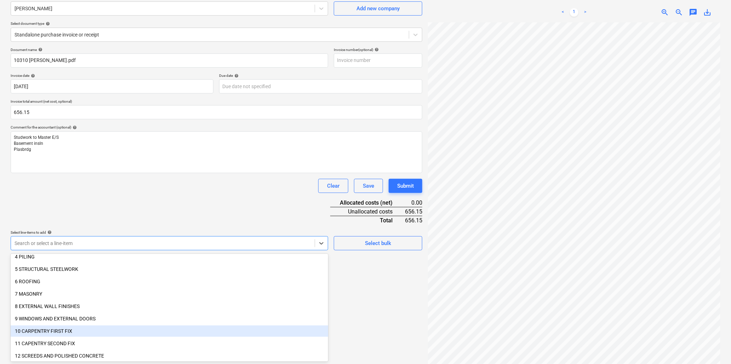
click at [27, 328] on div "10 CARPENTRY FIRST FIX" at bounding box center [169, 330] width 317 height 11
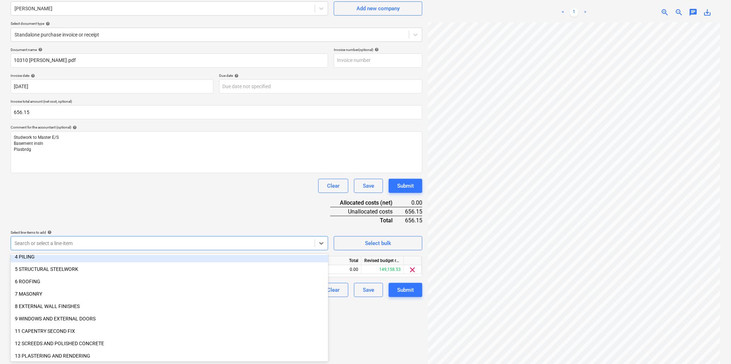
click at [116, 206] on div "Document name help 10310 [PERSON_NAME].pdf Invoice number (optional) help Invoi…" at bounding box center [216, 171] width 411 height 249
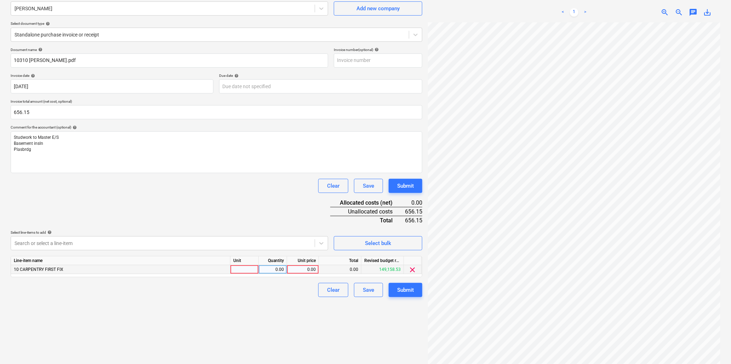
click at [242, 268] on div at bounding box center [244, 269] width 28 height 9
type input "hr"
click at [275, 267] on div "0.00" at bounding box center [272, 269] width 22 height 9
type input "31.5"
type input "20.83"
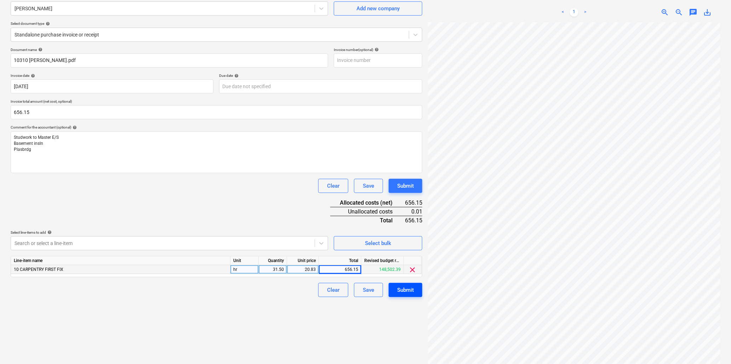
click at [409, 288] on div "Submit" at bounding box center [405, 289] width 17 height 9
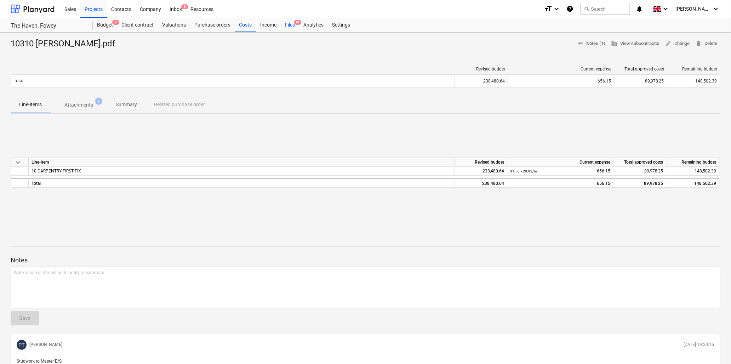
click at [289, 23] on div "Files 9+" at bounding box center [290, 25] width 18 height 14
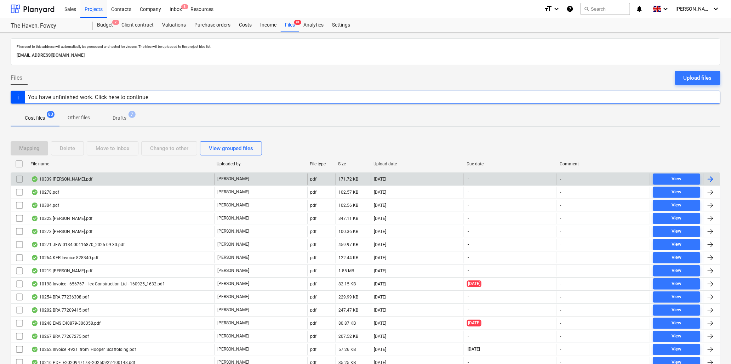
click at [80, 178] on div "10339 [PERSON_NAME].pdf" at bounding box center [61, 179] width 61 height 6
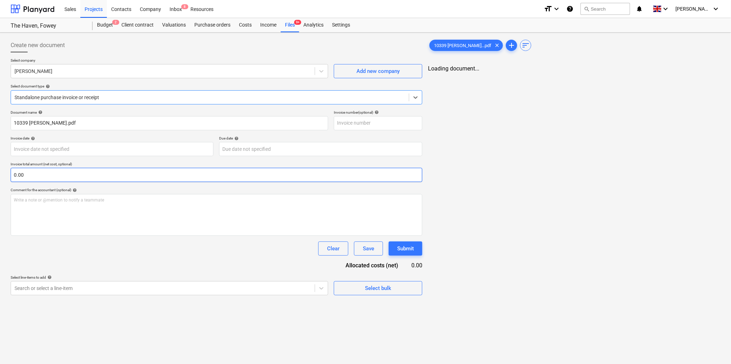
type input "10339 [PERSON_NAME].pdf"
click at [64, 148] on body "Sales Projects Contacts Company Inbox 8 Resources format_size keyboard_arrow_do…" at bounding box center [365, 182] width 731 height 364
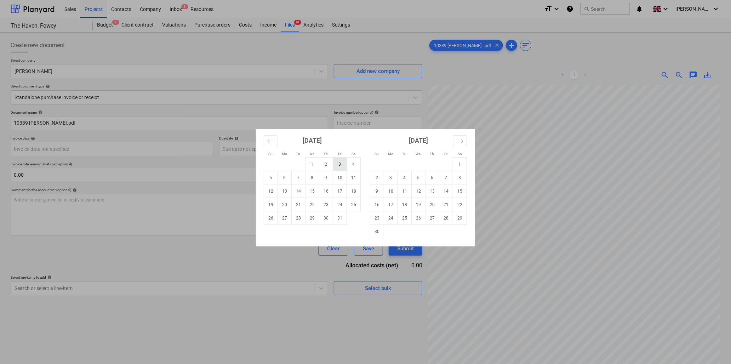
click at [340, 164] on td "3" at bounding box center [340, 163] width 14 height 13
type input "[DATE]"
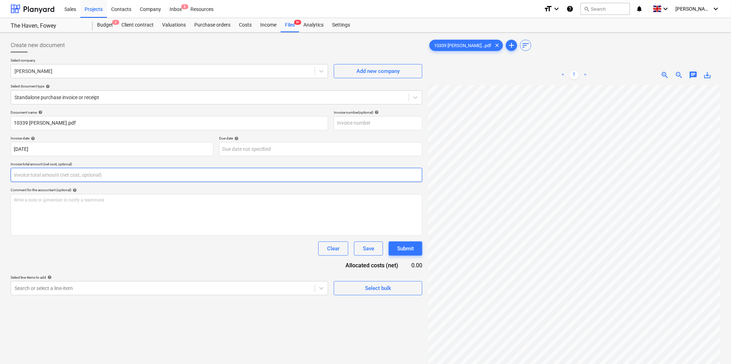
click at [91, 176] on input "text" at bounding box center [216, 175] width 411 height 14
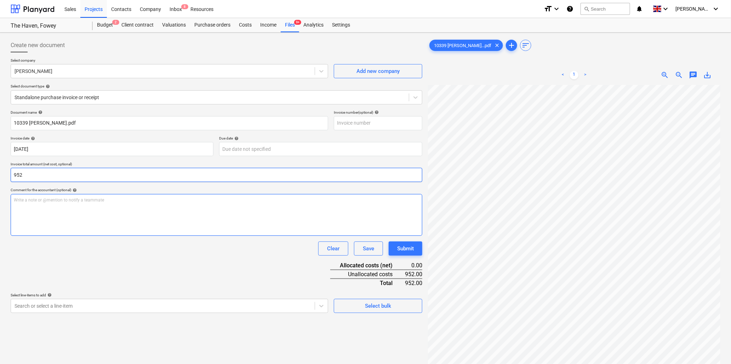
type input "952.00"
click at [678, 74] on span "zoom_out" at bounding box center [679, 75] width 8 height 8
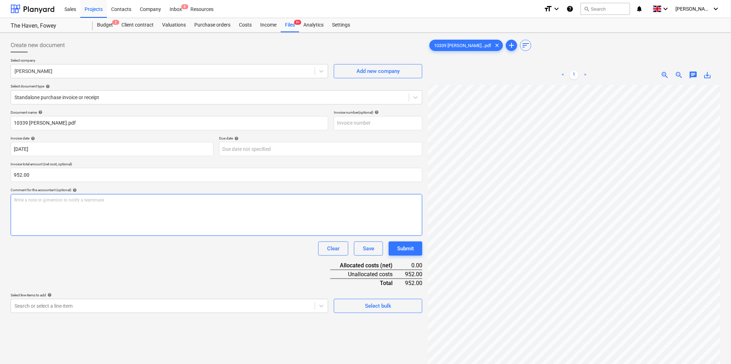
click at [108, 202] on p "Write a note or @mention to notify a teammate [PERSON_NAME]" at bounding box center [216, 200] width 405 height 6
click at [74, 302] on body "Sales Projects Contacts Company Inbox 8 Resources format_size keyboard_arrow_do…" at bounding box center [365, 182] width 731 height 364
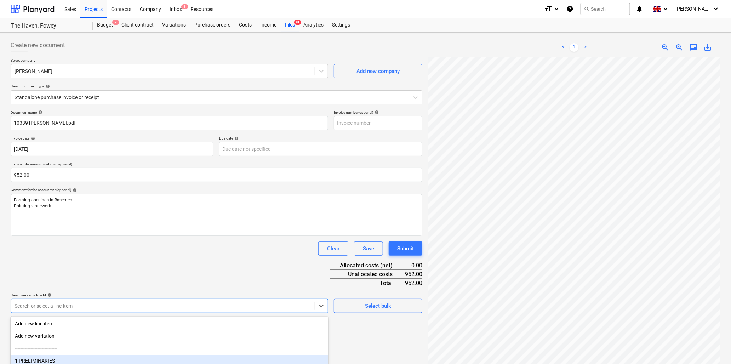
scroll to position [63, 0]
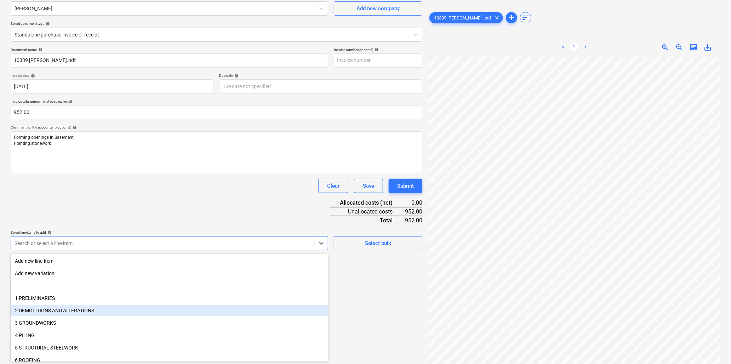
click at [55, 310] on div "2 DEMOLITIONS AND ALTERATIONS" at bounding box center [169, 310] width 317 height 11
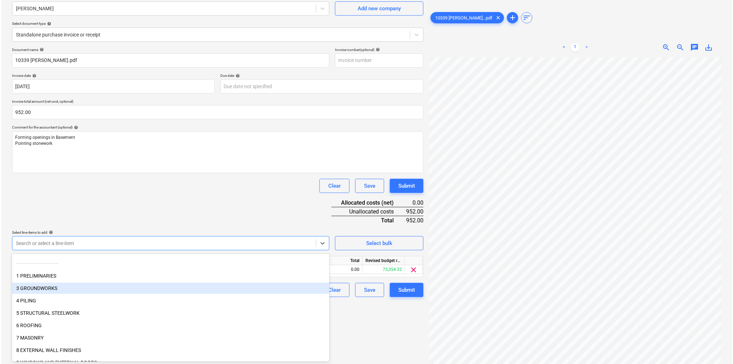
scroll to position [39, 0]
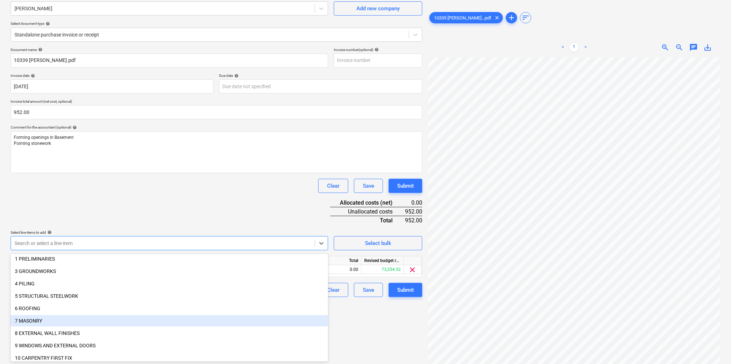
click at [48, 317] on div "7 MASONRY" at bounding box center [169, 320] width 317 height 11
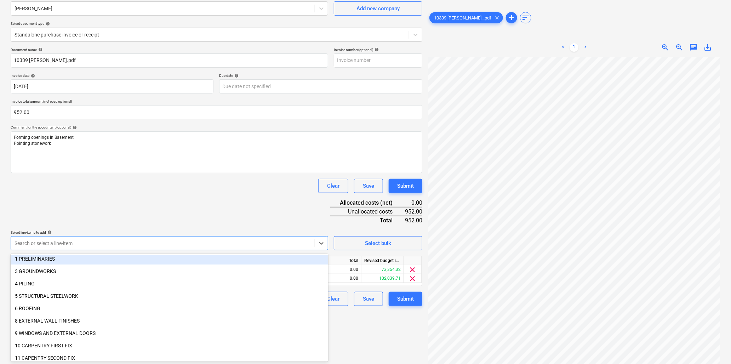
click at [96, 210] on div "Document name help 10339 [PERSON_NAME].pdf Invoice number (optional) help Invoi…" at bounding box center [216, 176] width 411 height 258
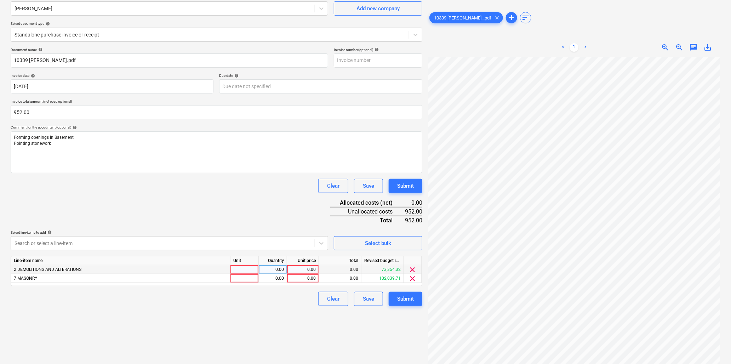
click at [243, 268] on div at bounding box center [244, 269] width 28 height 9
type input "hr"
type input "2"
type input "17"
type input "23.8"
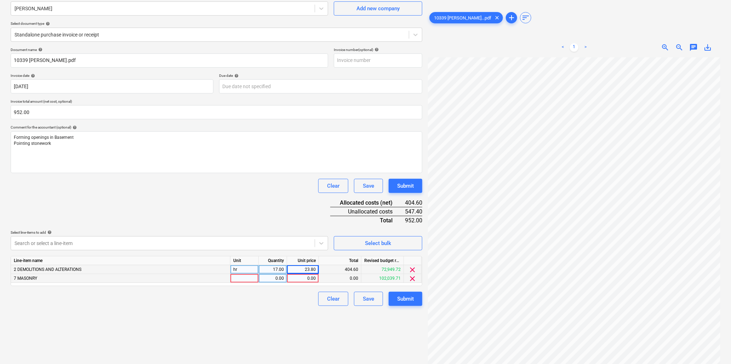
click at [244, 276] on div at bounding box center [244, 278] width 28 height 9
type input "hr"
type input "23"
type input "23.8"
click at [401, 295] on div "Submit" at bounding box center [405, 298] width 17 height 9
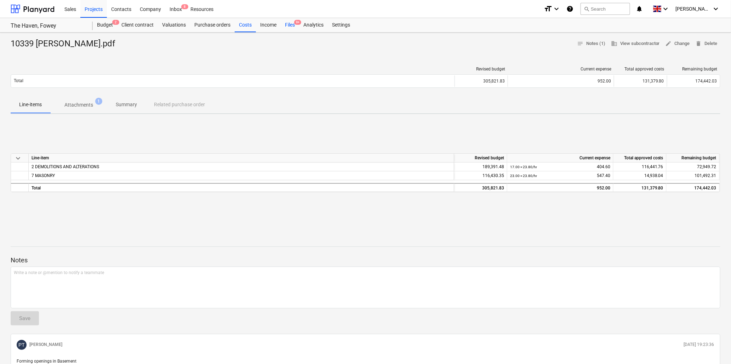
click at [289, 23] on div "Files 9+" at bounding box center [290, 25] width 18 height 14
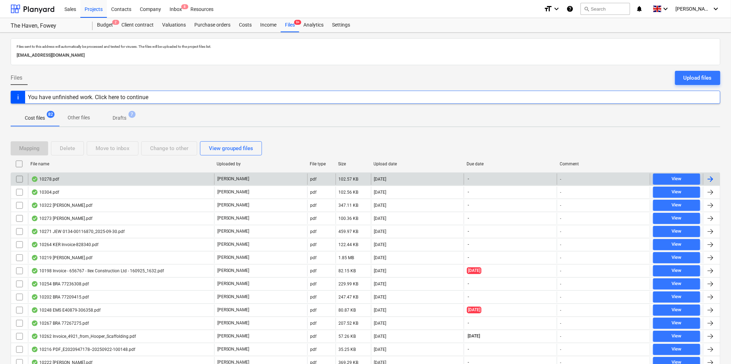
click at [48, 176] on div "10278.pdf" at bounding box center [45, 179] width 28 height 6
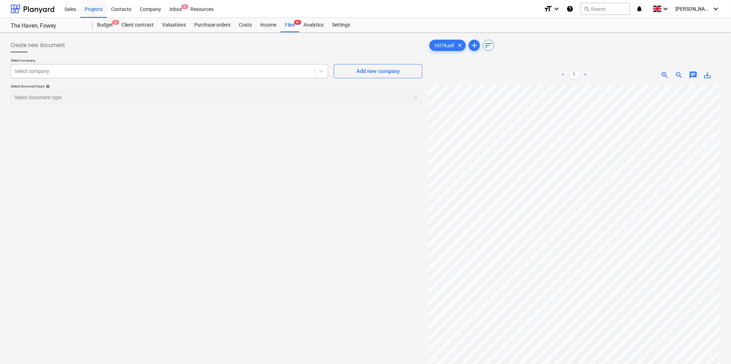
click at [60, 72] on div at bounding box center [163, 71] width 296 height 7
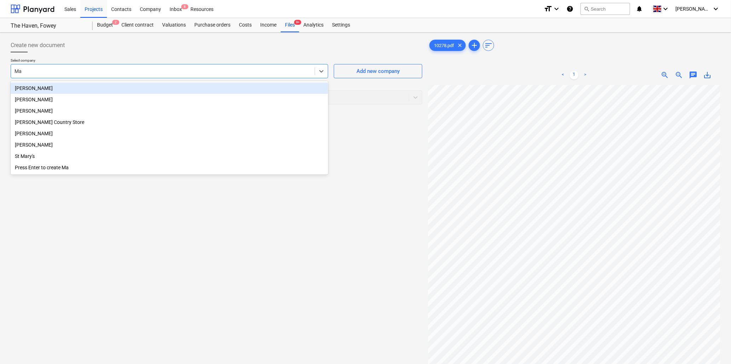
type input "Max"
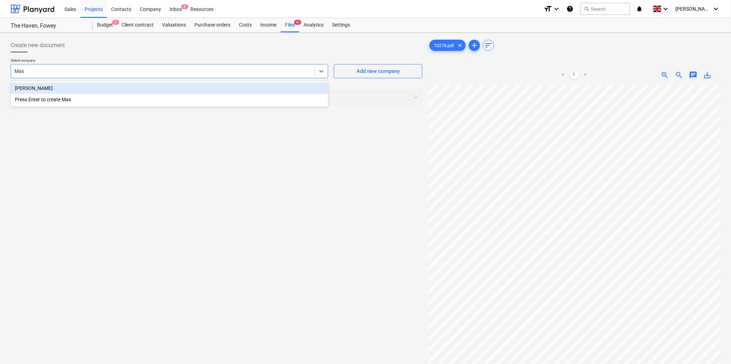
click at [65, 87] on div "[PERSON_NAME]" at bounding box center [169, 87] width 317 height 11
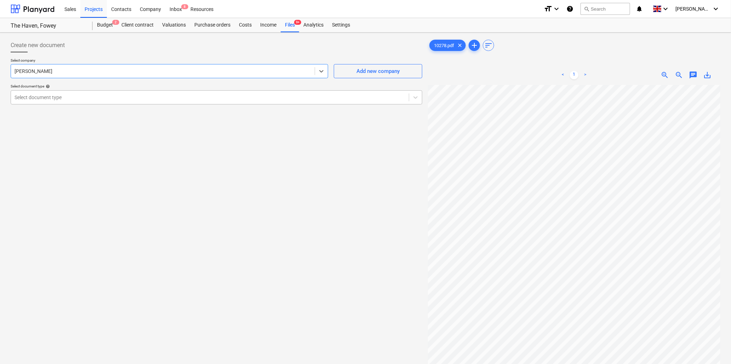
click at [69, 96] on div at bounding box center [210, 97] width 391 height 7
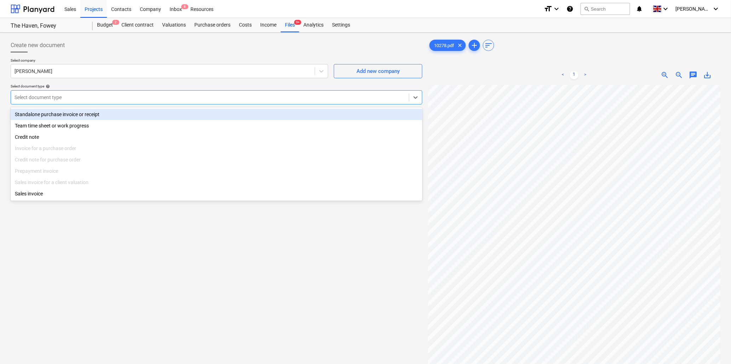
click at [74, 115] on div "Standalone purchase invoice or receipt" at bounding box center [216, 114] width 411 height 11
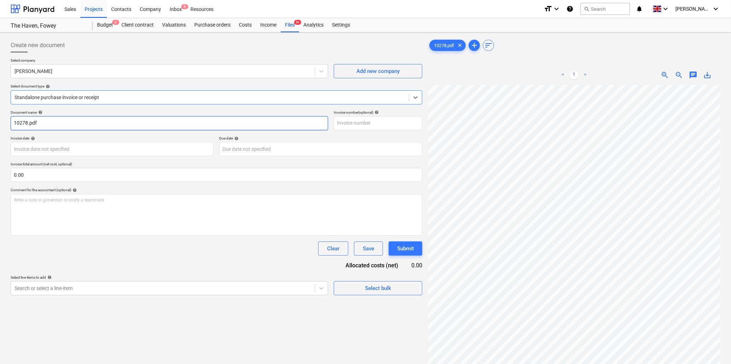
click at [28, 123] on input "10278.pdf" at bounding box center [169, 123] width 317 height 14
type input "10278 [PERSON_NAME].pdf"
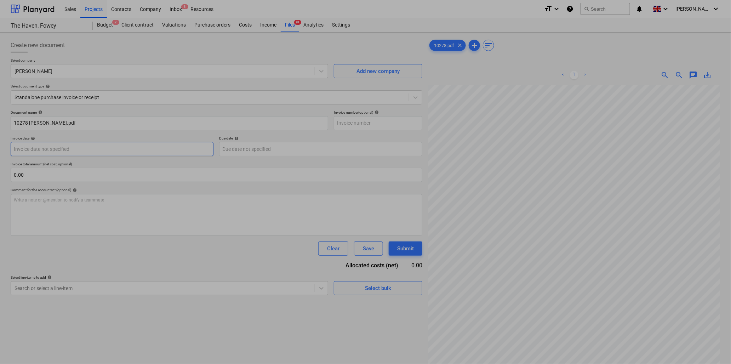
click at [58, 151] on body "Sales Projects Contacts Company Inbox 8 Resources format_size keyboard_arrow_do…" at bounding box center [365, 182] width 731 height 364
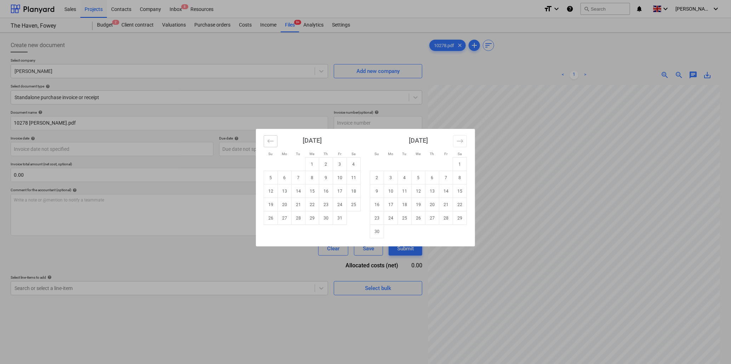
click at [271, 138] on icon "Move backward to switch to the previous month." at bounding box center [270, 141] width 7 height 7
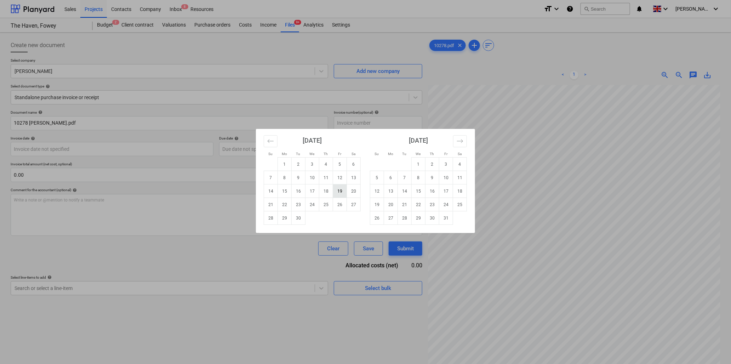
click at [339, 190] on td "19" at bounding box center [340, 190] width 14 height 13
type input "[DATE]"
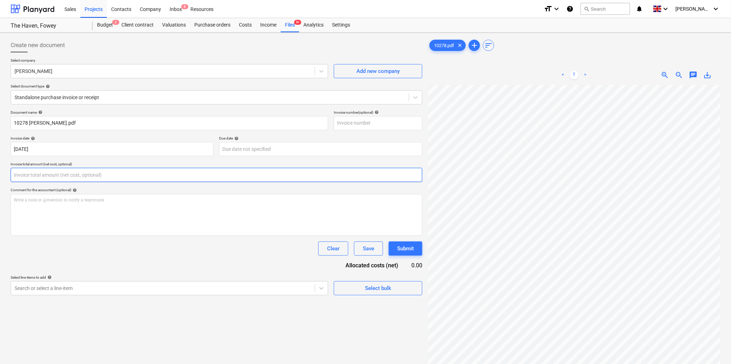
click at [58, 176] on input "text" at bounding box center [216, 175] width 411 height 14
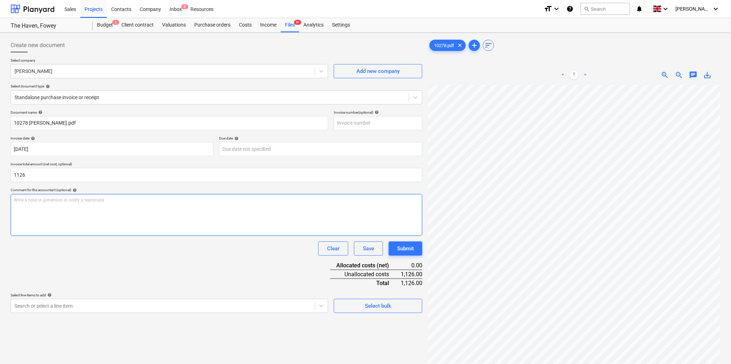
type input "1,126.00"
click at [64, 198] on p "Write a note or @mention to notify a teammate [PERSON_NAME]" at bounding box center [216, 200] width 405 height 6
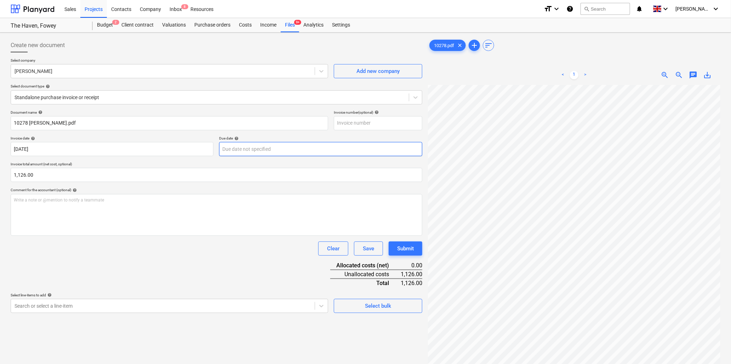
scroll to position [14, 51]
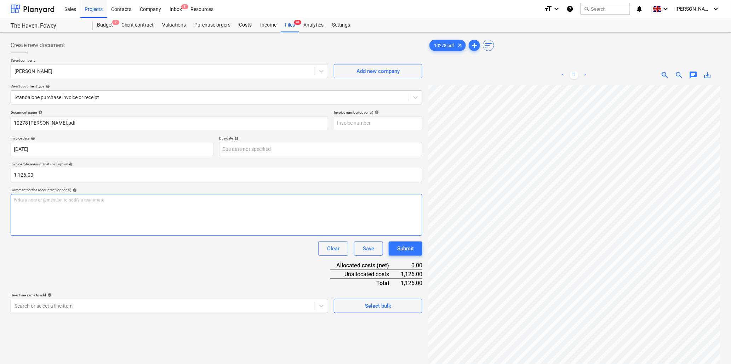
click at [58, 200] on p "Write a note or @mention to notify a teammate [PERSON_NAME]" at bounding box center [216, 200] width 405 height 6
click at [80, 304] on body "Sales Projects Contacts Company Inbox 8 Resources format_size keyboard_arrow_do…" at bounding box center [365, 182] width 731 height 364
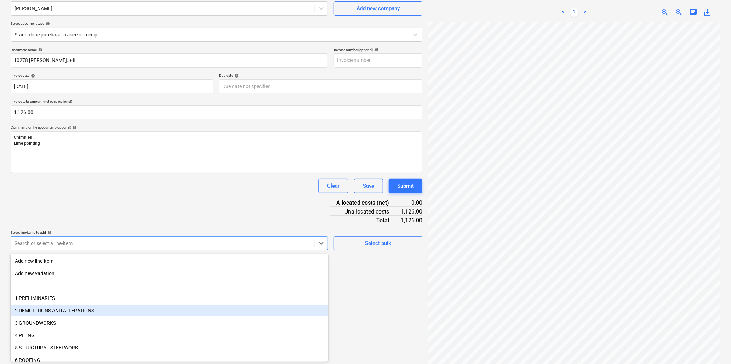
click at [82, 308] on div "2 DEMOLITIONS AND ALTERATIONS" at bounding box center [169, 310] width 317 height 11
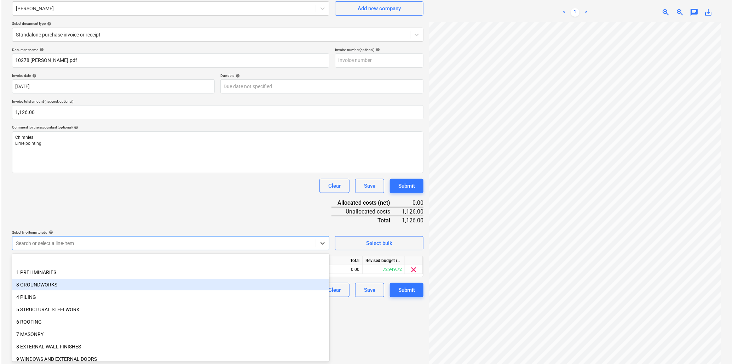
scroll to position [39, 0]
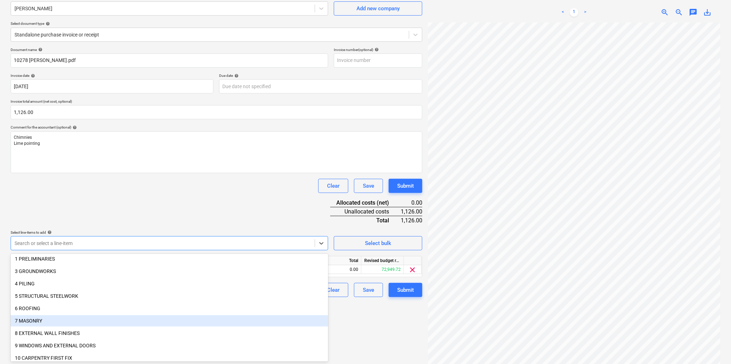
click at [37, 320] on div "7 MASONRY" at bounding box center [169, 320] width 317 height 11
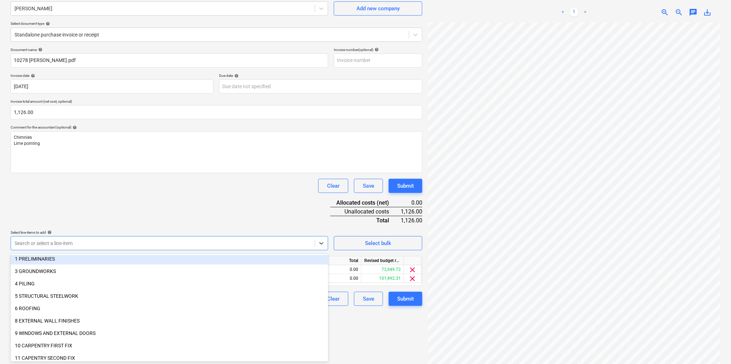
click at [153, 207] on div "Document name help 10278 [PERSON_NAME].pdf Invoice number (optional) help Invoi…" at bounding box center [216, 176] width 411 height 258
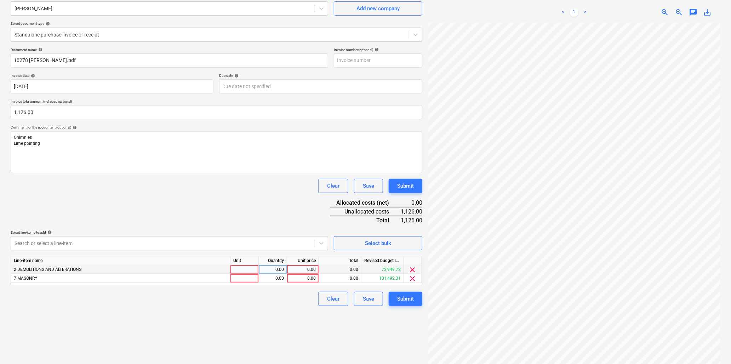
click at [241, 267] on div at bounding box center [244, 269] width 28 height 9
type input "hr"
type input "31.5"
type input "28.15"
click at [246, 280] on div at bounding box center [244, 278] width 28 height 9
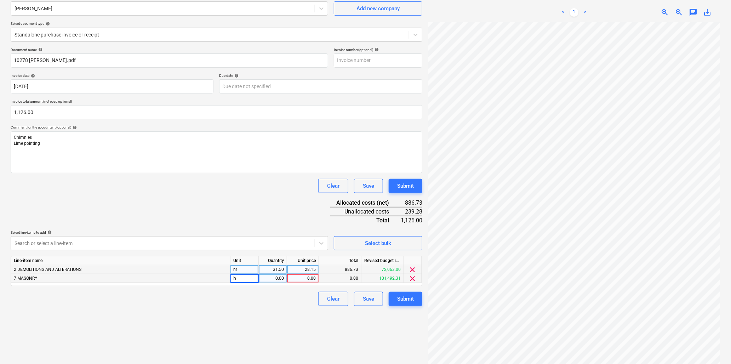
type input "hr"
type input "8.5"
type input "28.15"
click at [402, 299] on div "Submit" at bounding box center [405, 298] width 17 height 9
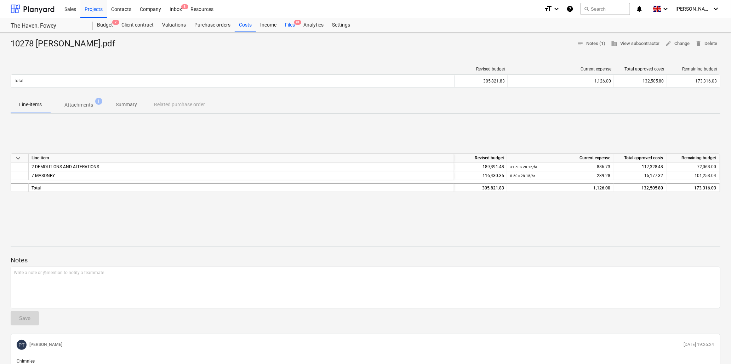
click at [291, 22] on div "Files 9+" at bounding box center [290, 25] width 18 height 14
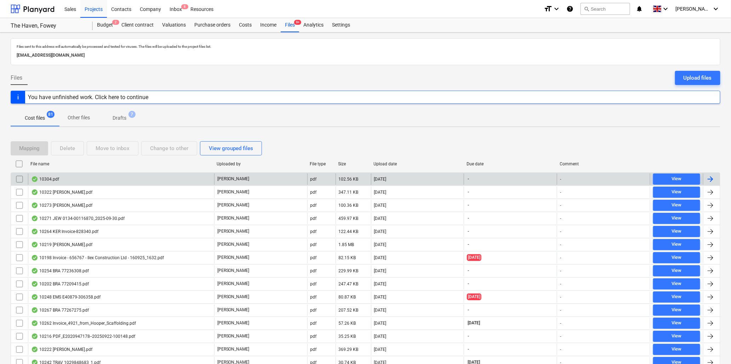
click at [62, 178] on div "10304.pdf" at bounding box center [121, 178] width 186 height 11
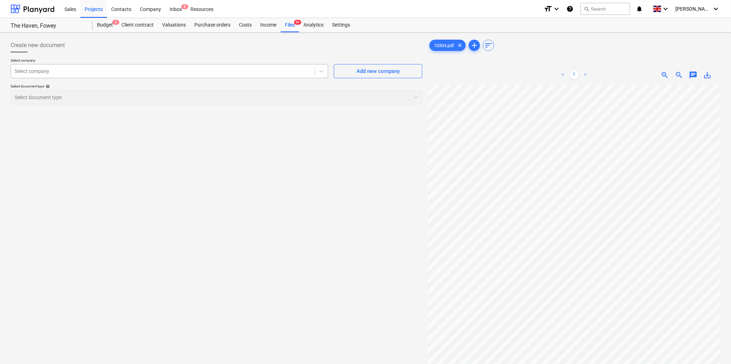
click at [62, 71] on div at bounding box center [163, 71] width 296 height 7
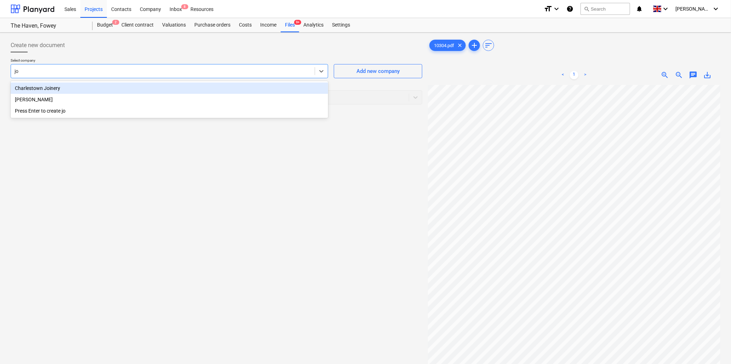
type input "[PERSON_NAME]"
click at [67, 87] on div "[PERSON_NAME]" at bounding box center [169, 87] width 317 height 11
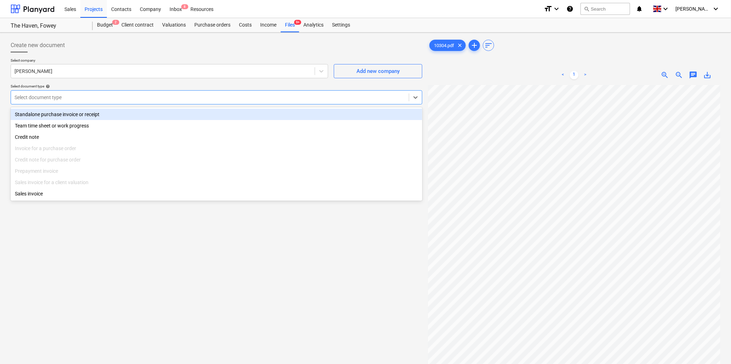
click at [70, 97] on div at bounding box center [210, 97] width 391 height 7
click at [73, 112] on div "Standalone purchase invoice or receipt" at bounding box center [216, 114] width 411 height 11
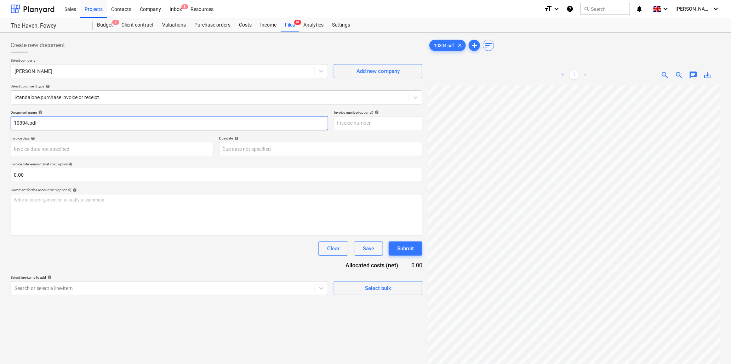
click at [27, 121] on input "10304.pdf" at bounding box center [169, 123] width 317 height 14
type input "10304 [PERSON_NAME]Prophet.pdf"
click at [86, 147] on body "Sales Projects Contacts Company Inbox 8 Resources format_size keyboard_arrow_do…" at bounding box center [365, 182] width 731 height 364
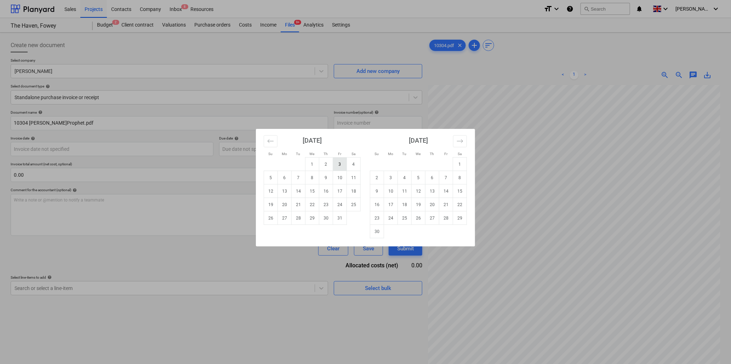
click at [340, 164] on td "3" at bounding box center [340, 163] width 14 height 13
type input "[DATE]"
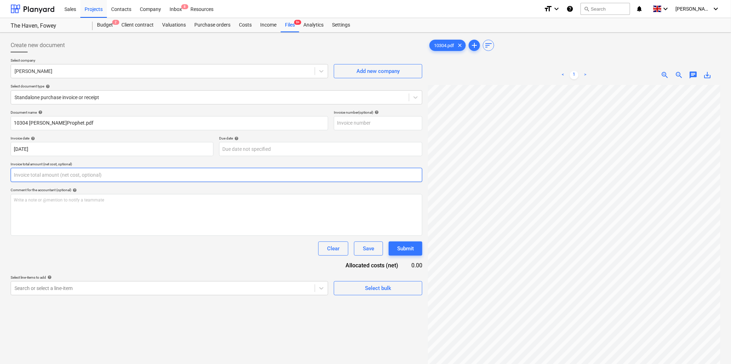
click at [86, 176] on input "text" at bounding box center [216, 175] width 411 height 14
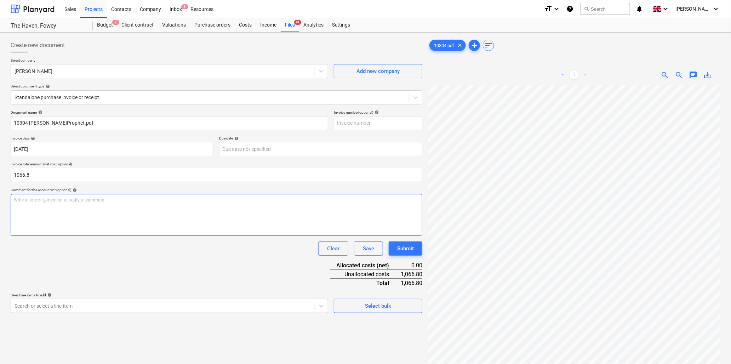
type input "1,066.80"
click at [98, 206] on div "Write a note or @mention to notify a teammate [PERSON_NAME]" at bounding box center [216, 215] width 411 height 42
click at [664, 73] on span "zoom_in" at bounding box center [664, 75] width 8 height 8
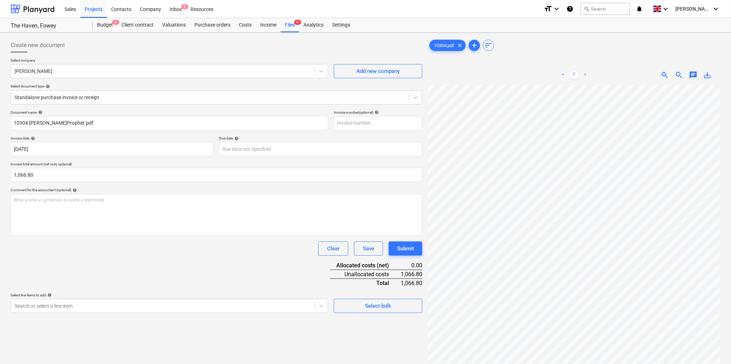
scroll to position [9, 158]
click at [85, 206] on div "Write a note or @mention to notify a teammate [PERSON_NAME]" at bounding box center [216, 215] width 411 height 42
click at [125, 301] on body "Sales Projects Contacts Company Inbox 8 Resources format_size keyboard_arrow_do…" at bounding box center [365, 182] width 731 height 364
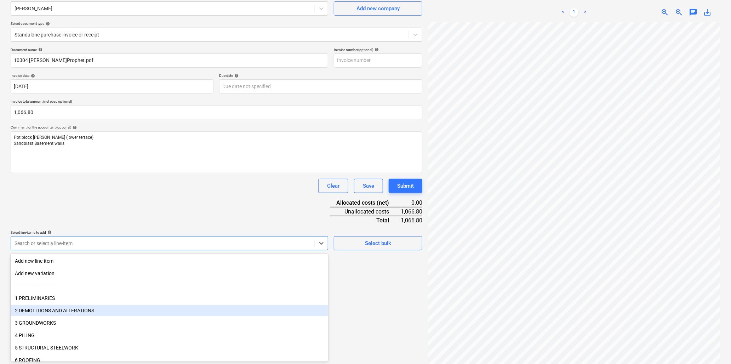
click at [89, 309] on div "2 DEMOLITIONS AND ALTERATIONS" at bounding box center [169, 310] width 317 height 11
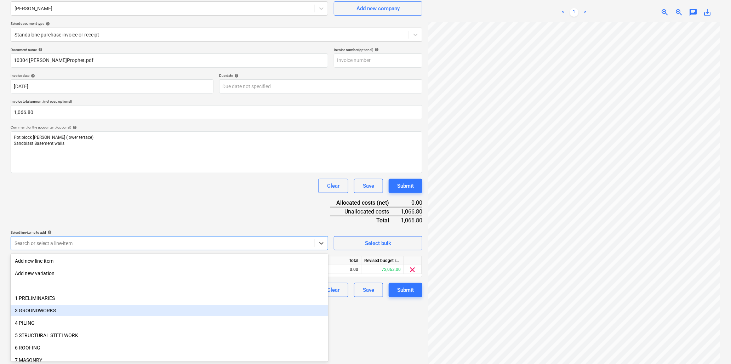
click at [46, 309] on div "3 GROUNDWORKS" at bounding box center [169, 310] width 317 height 11
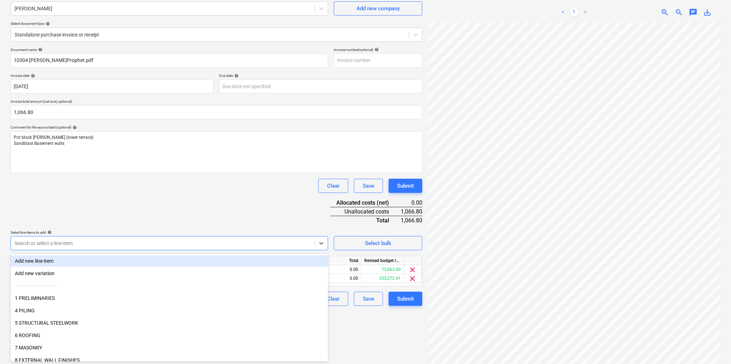
click at [110, 200] on div "Document name help 10304 [PERSON_NAME]Prophet.pdf Invoice number (optional) hel…" at bounding box center [216, 176] width 411 height 258
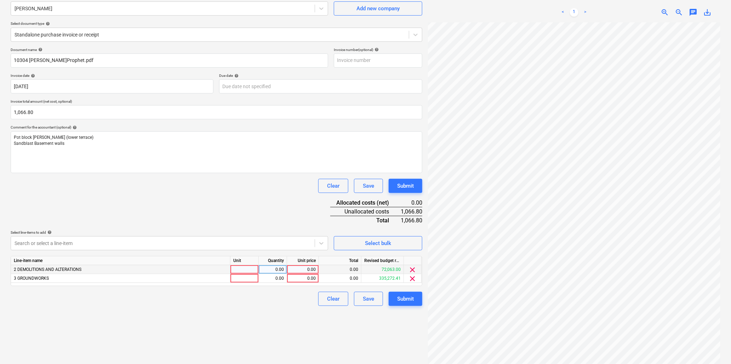
click at [243, 269] on div at bounding box center [244, 269] width 28 height 9
type input "hr"
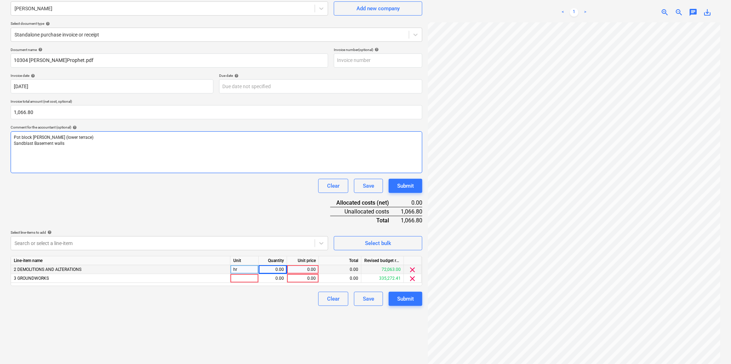
click at [79, 145] on p "Sandblast Basement walls" at bounding box center [216, 143] width 405 height 6
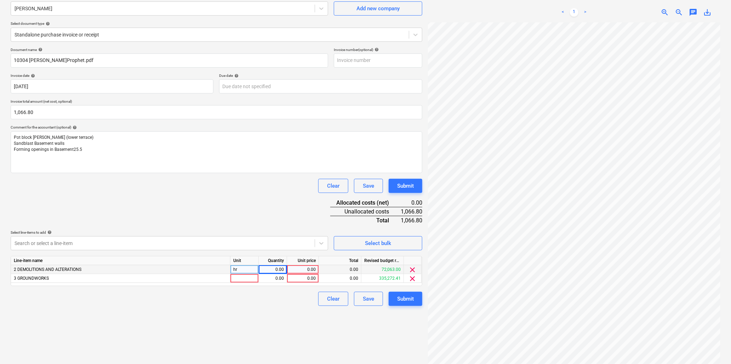
click at [282, 270] on div "0.00" at bounding box center [272, 269] width 22 height 9
type input "25.5"
type input "26.67"
click at [241, 278] on div at bounding box center [244, 278] width 28 height 9
type input "hr"
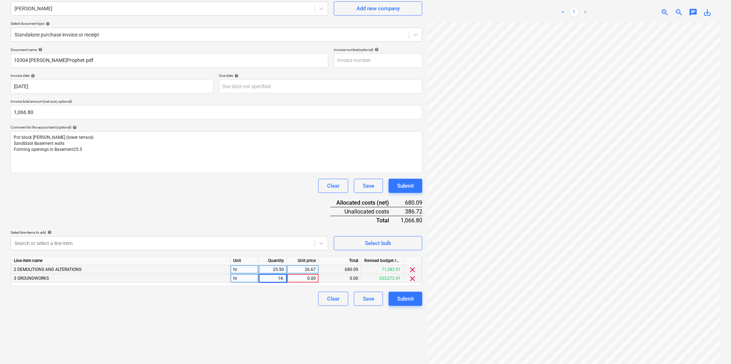
type input "14.5"
type input "26.67"
click at [409, 296] on div "Submit" at bounding box center [405, 298] width 17 height 9
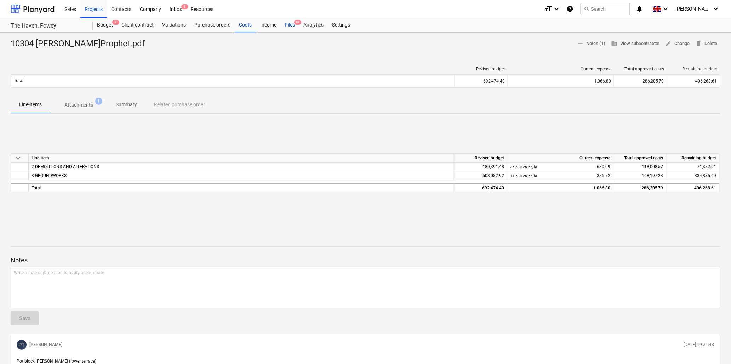
click at [290, 23] on div "Files 9+" at bounding box center [290, 25] width 18 height 14
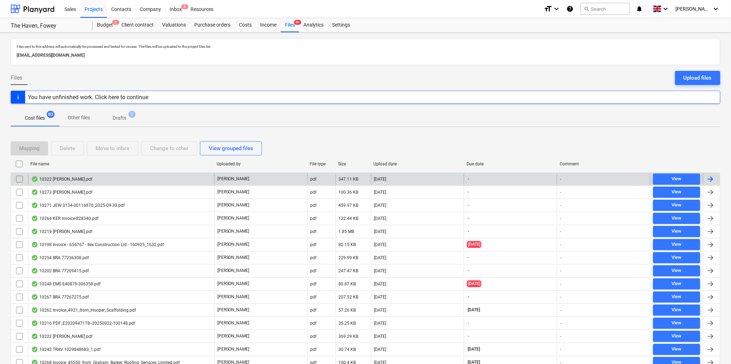
click at [90, 178] on div "10322 [PERSON_NAME].pdf" at bounding box center [121, 178] width 186 height 11
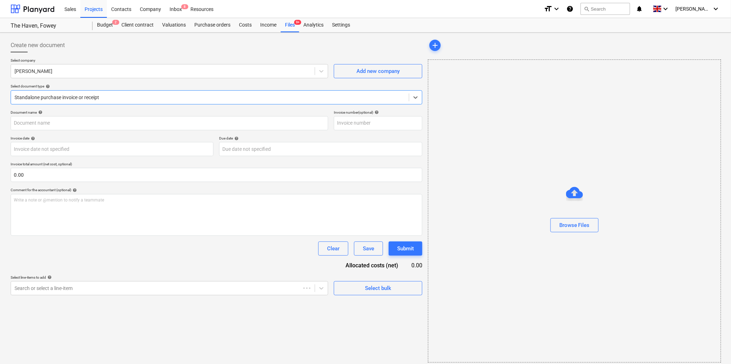
type input "10322 [PERSON_NAME].pdf"
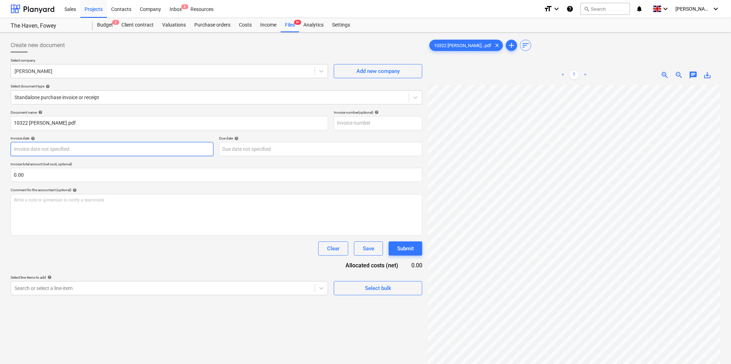
click at [48, 149] on body "Sales Projects Contacts Company Inbox 8 Resources format_size keyboard_arrow_do…" at bounding box center [365, 182] width 731 height 364
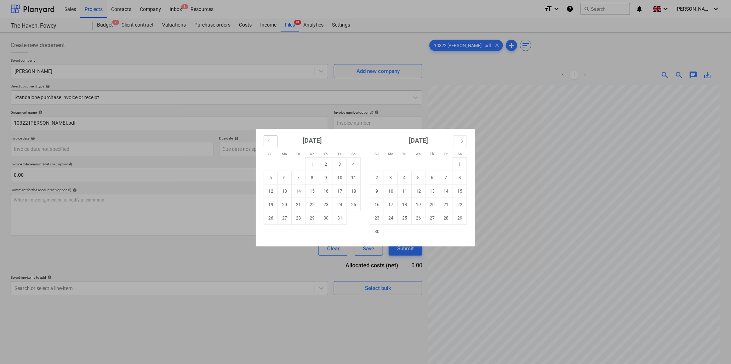
click at [270, 139] on icon "Move backward to switch to the previous month." at bounding box center [270, 141] width 7 height 7
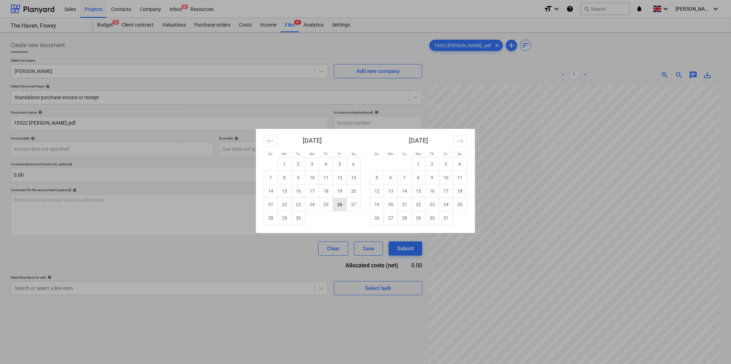
click at [339, 204] on td "26" at bounding box center [340, 204] width 14 height 13
type input "[DATE]"
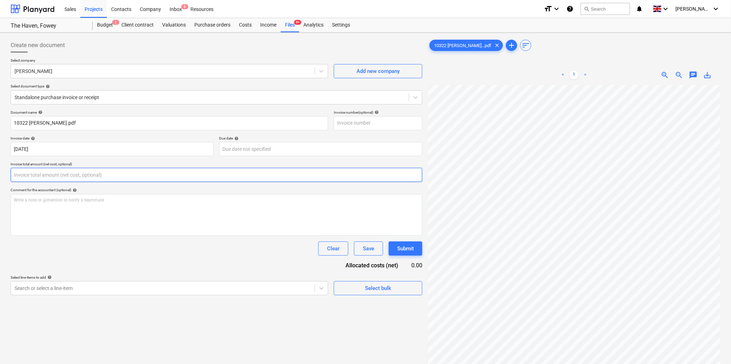
click at [75, 171] on input "text" at bounding box center [216, 175] width 411 height 14
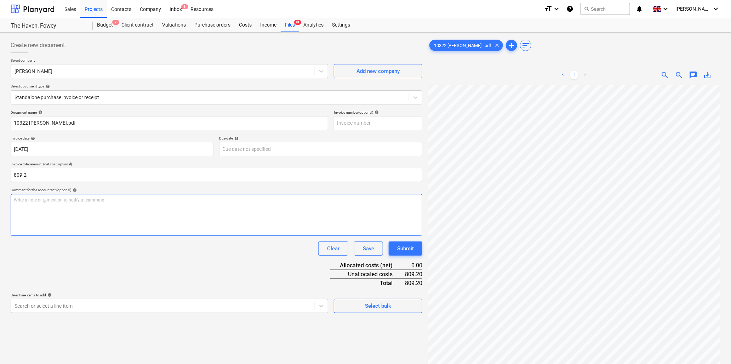
type input "809.20"
click at [75, 201] on p "Write a note or @mention to notify a teammate [PERSON_NAME]" at bounding box center [216, 200] width 405 height 6
click at [677, 72] on span "zoom_out" at bounding box center [679, 75] width 8 height 8
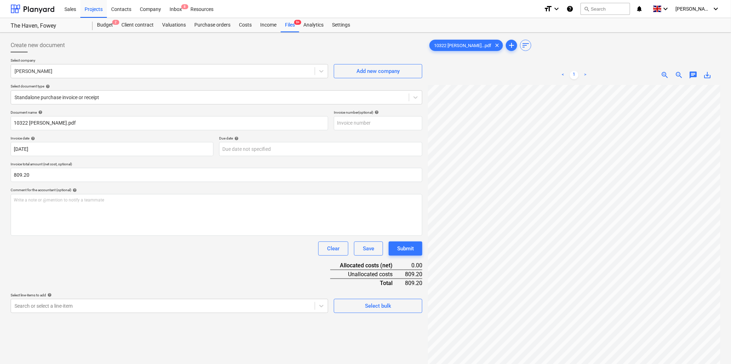
scroll to position [151, 0]
click at [82, 202] on p "Write a note or @mention to notify a teammate [PERSON_NAME]" at bounding box center [216, 200] width 405 height 6
click at [73, 306] on body "Sales Projects Contacts Company Inbox 8 Resources format_size keyboard_arrow_do…" at bounding box center [365, 182] width 731 height 364
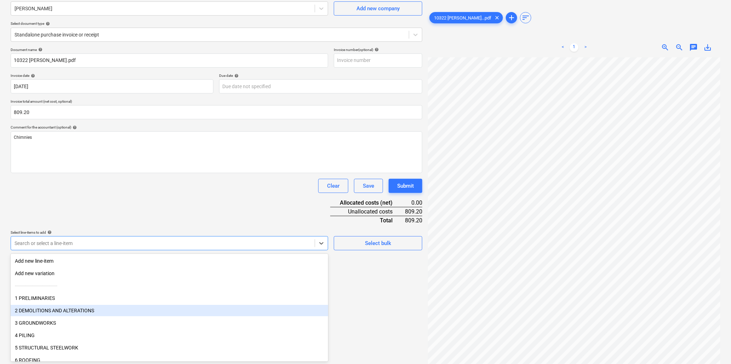
click at [73, 306] on div "2 DEMOLITIONS AND ALTERATIONS" at bounding box center [169, 310] width 317 height 11
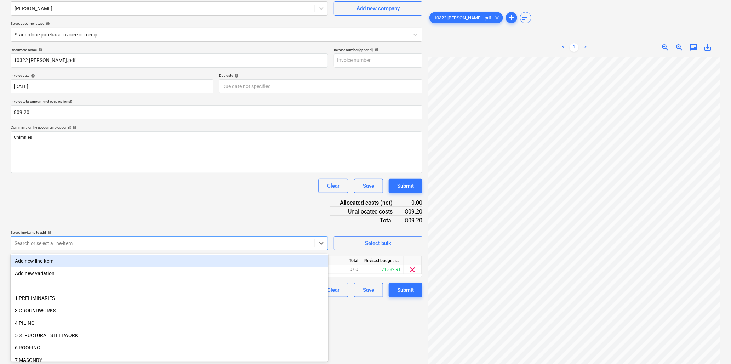
click at [121, 201] on div "Document name help 10322 [PERSON_NAME].pdf Invoice number (optional) help Invoi…" at bounding box center [216, 171] width 411 height 249
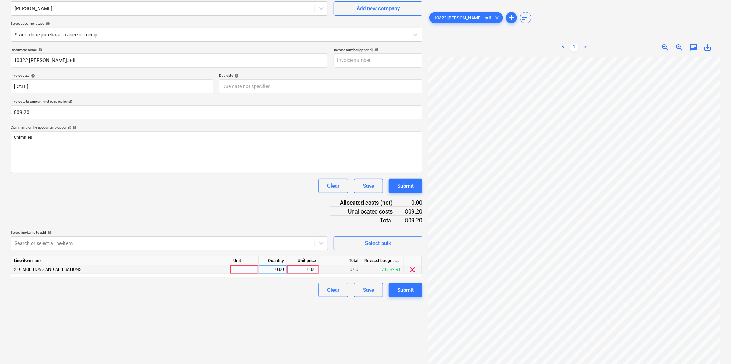
click at [245, 270] on div at bounding box center [244, 269] width 28 height 9
type input "hr"
type input "34"
type input "23.8"
click at [404, 288] on div "Submit" at bounding box center [405, 289] width 17 height 9
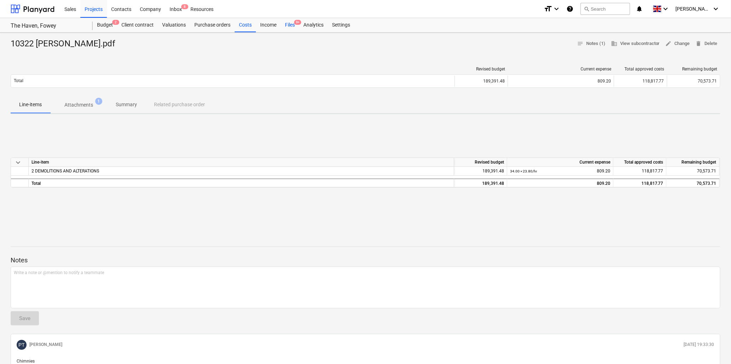
click at [291, 23] on div "Files 9+" at bounding box center [290, 25] width 18 height 14
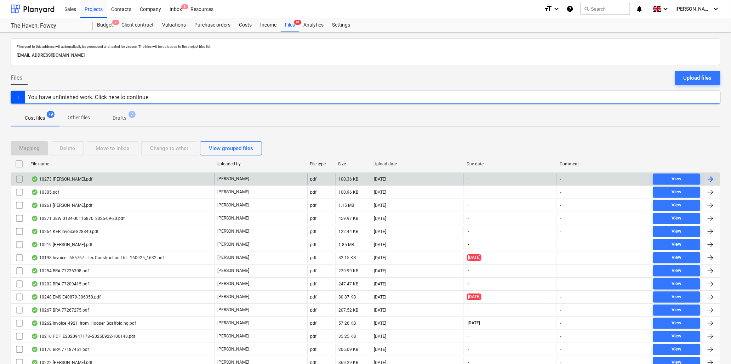
click at [55, 178] on div "10273 [PERSON_NAME].pdf" at bounding box center [61, 179] width 61 height 6
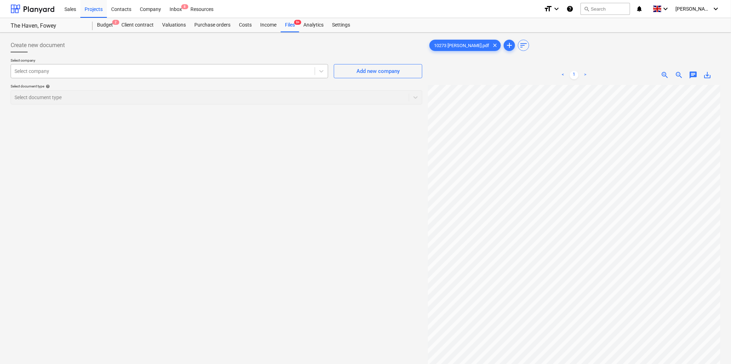
click at [45, 66] on div "Select company" at bounding box center [163, 71] width 304 height 10
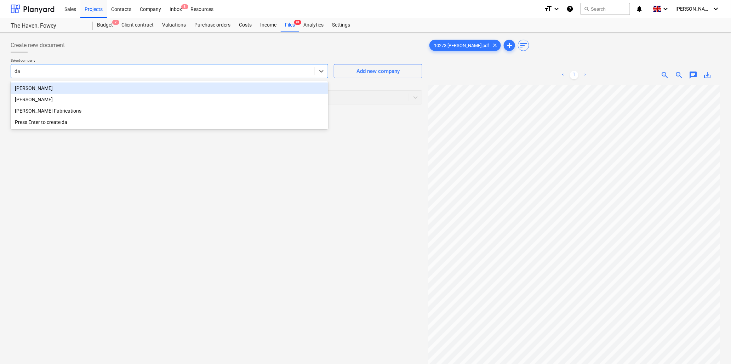
type input "[PERSON_NAME]"
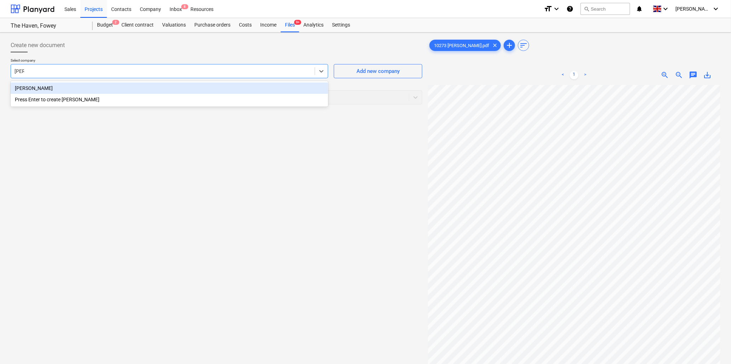
click at [50, 86] on div "[PERSON_NAME]" at bounding box center [169, 87] width 317 height 11
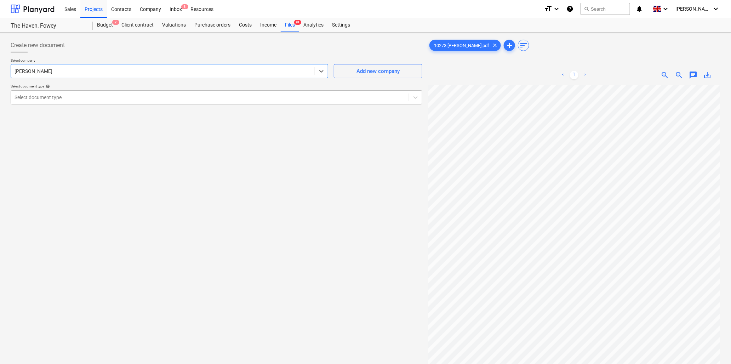
click at [169, 96] on div at bounding box center [210, 97] width 391 height 7
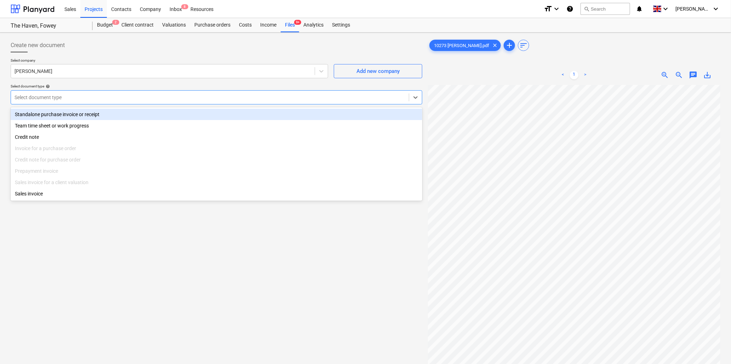
click at [34, 114] on div "Standalone purchase invoice or receipt" at bounding box center [216, 114] width 411 height 11
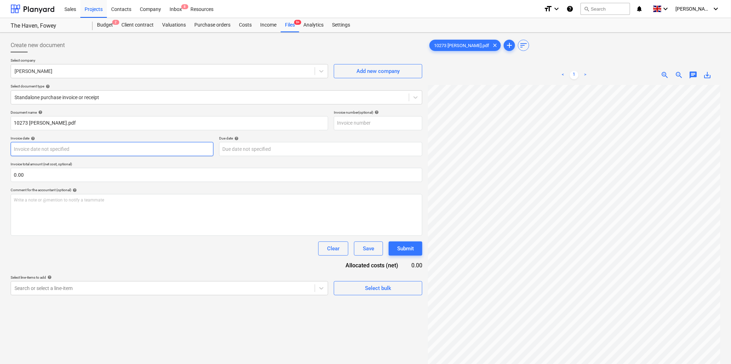
click at [73, 145] on body "Sales Projects Contacts Company Inbox 8 Resources format_size keyboard_arrow_do…" at bounding box center [365, 182] width 731 height 364
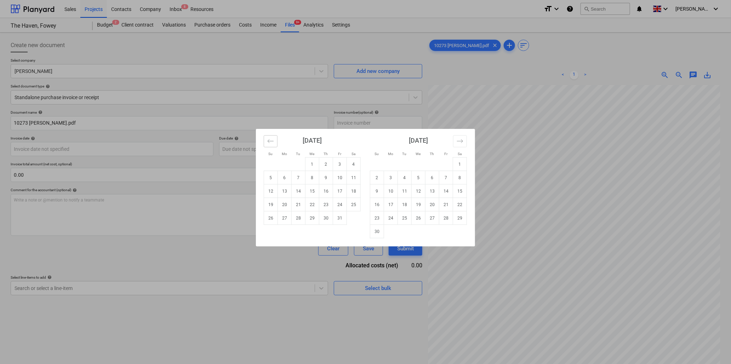
click at [268, 138] on icon "Move backward to switch to the previous month." at bounding box center [270, 141] width 7 height 7
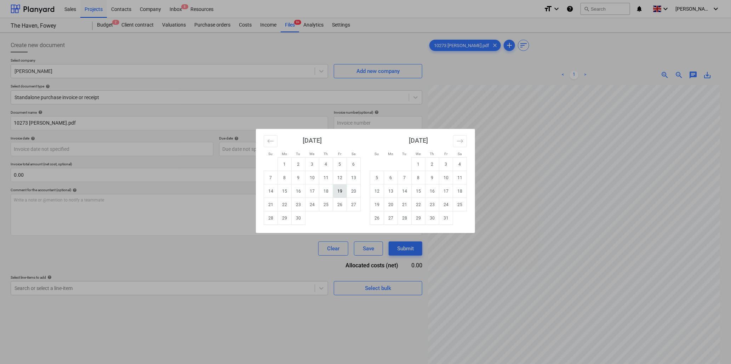
click at [341, 190] on td "19" at bounding box center [340, 190] width 14 height 13
type input "[DATE]"
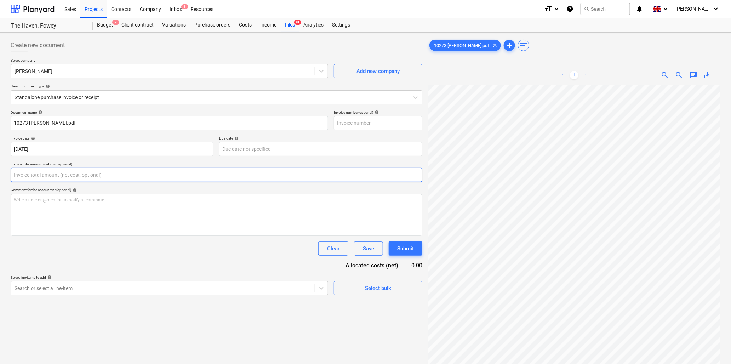
click at [103, 175] on input "text" at bounding box center [216, 175] width 411 height 14
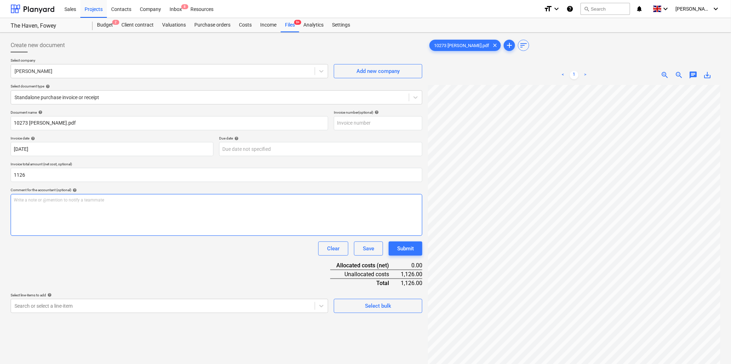
type input "1,126.00"
click at [105, 206] on div "Write a note or @mention to notify a teammate [PERSON_NAME]" at bounding box center [216, 215] width 411 height 42
click at [85, 197] on p "Write a note or @mention to notify a teammate [PERSON_NAME]" at bounding box center [216, 200] width 405 height 6
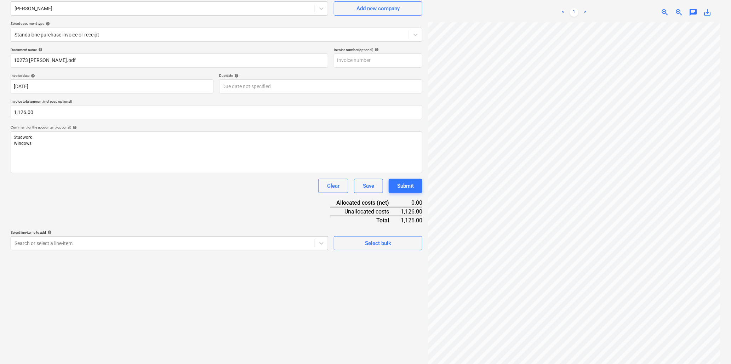
click at [90, 301] on body "Sales Projects Contacts Company Inbox 8 Resources format_size keyboard_arrow_do…" at bounding box center [365, 119] width 731 height 364
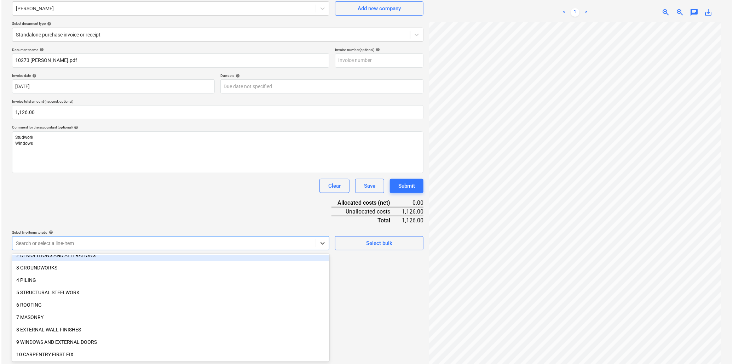
scroll to position [79, 0]
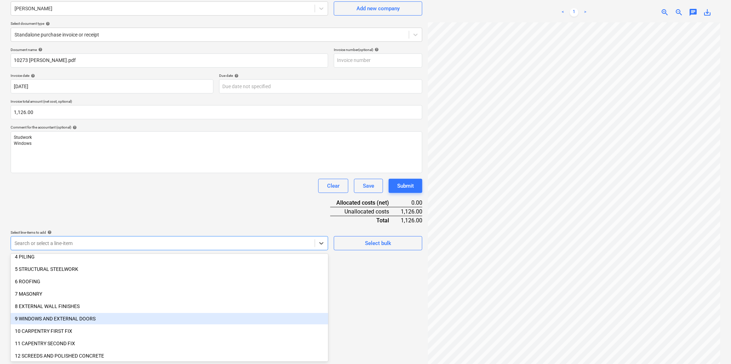
click at [76, 316] on div "9 WINDOWS AND EXTERNAL DOORS" at bounding box center [169, 318] width 317 height 11
click at [76, 316] on div "10 CARPENTRY FIRST FIX" at bounding box center [169, 318] width 317 height 11
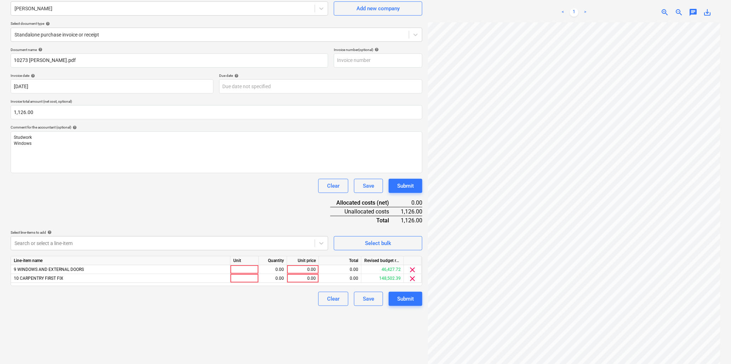
click at [156, 179] on div "Clear Save Submit" at bounding box center [216, 186] width 411 height 14
click at [242, 268] on div at bounding box center [244, 269] width 28 height 9
type input "hr"
type input "8.5"
type input "28.15"
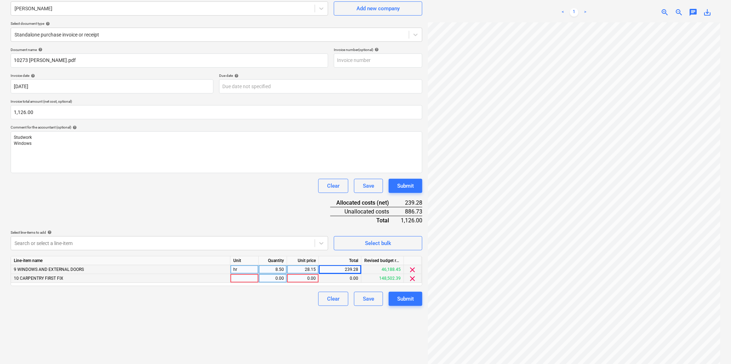
click at [243, 277] on div at bounding box center [244, 278] width 28 height 9
type input "hr"
type input "31.5"
type input "28.15"
click at [411, 300] on div "Submit" at bounding box center [405, 298] width 17 height 9
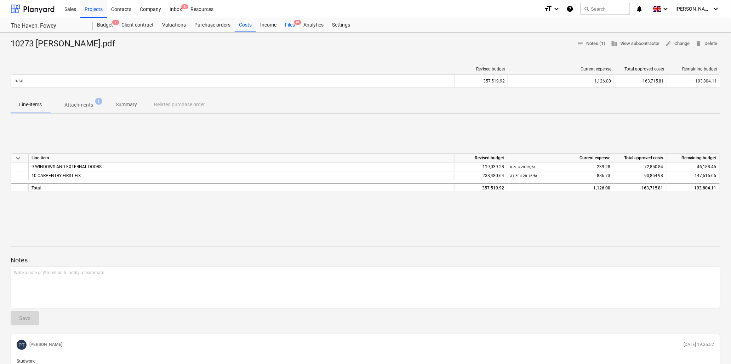
click at [290, 25] on div "Files 9+" at bounding box center [290, 25] width 18 height 14
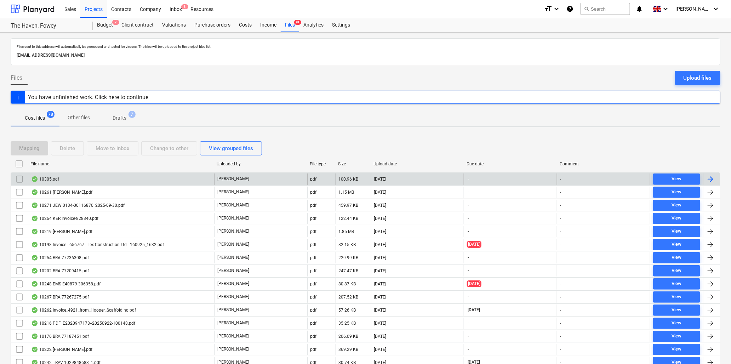
click at [48, 179] on div "10305.pdf" at bounding box center [45, 179] width 28 height 6
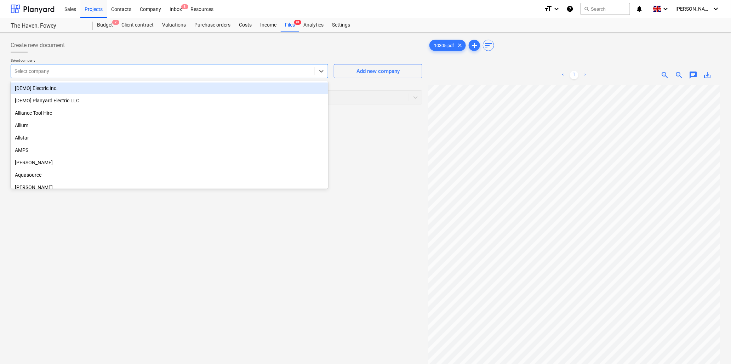
click at [156, 73] on div at bounding box center [163, 71] width 296 height 7
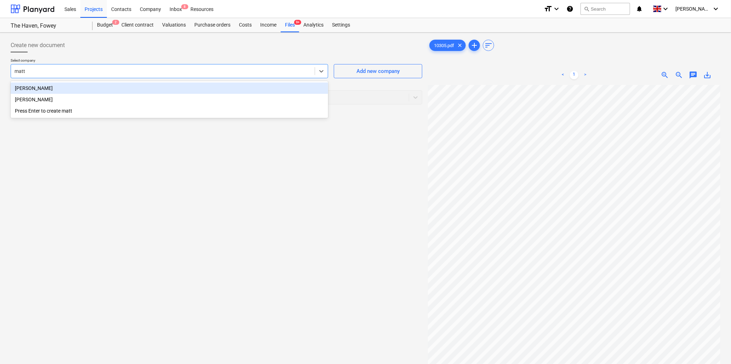
type input "[PERSON_NAME]"
click at [150, 87] on div "[PERSON_NAME]" at bounding box center [169, 87] width 317 height 11
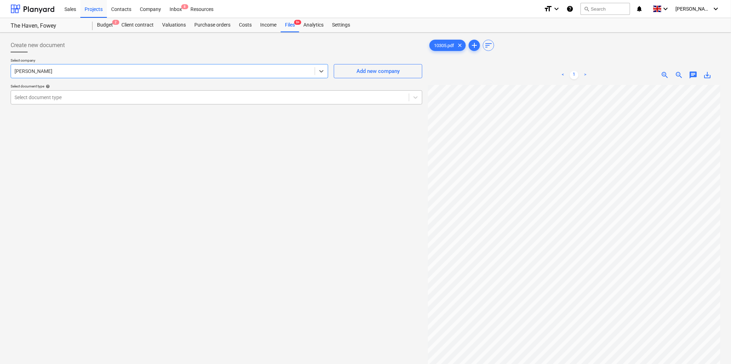
click at [153, 97] on div at bounding box center [210, 97] width 391 height 7
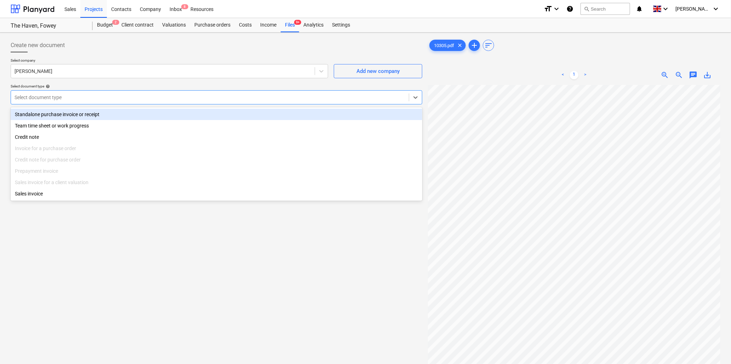
click at [83, 114] on div "Standalone purchase invoice or receipt" at bounding box center [216, 114] width 411 height 11
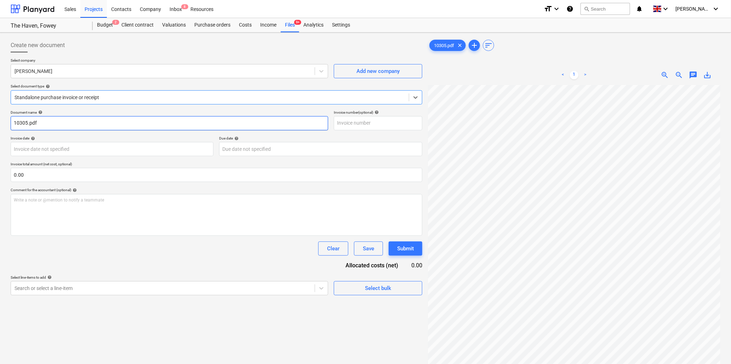
click at [28, 122] on input "10305.pdf" at bounding box center [169, 123] width 317 height 14
type input "10305 M.Maizey.pdf"
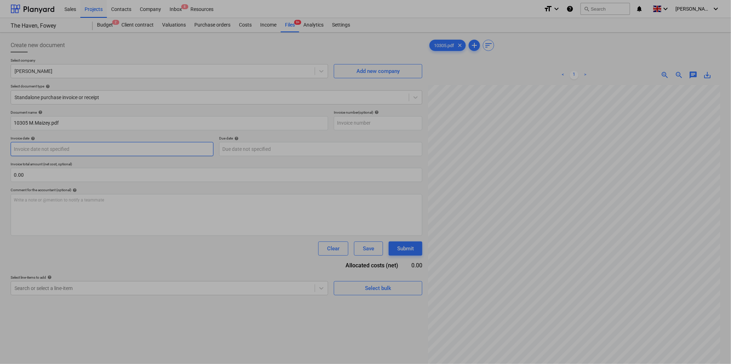
click at [88, 146] on body "Sales Projects Contacts Company Inbox 8 Resources format_size keyboard_arrow_do…" at bounding box center [365, 182] width 731 height 364
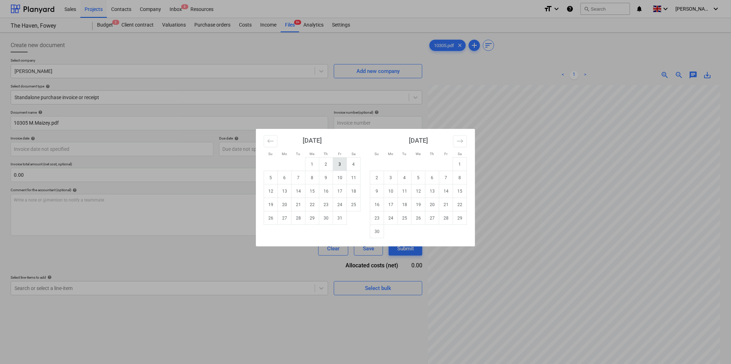
click at [340, 163] on td "3" at bounding box center [340, 163] width 14 height 13
type input "[DATE]"
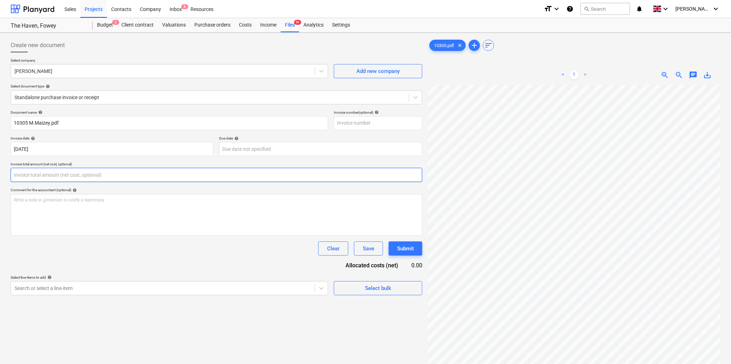
click at [155, 175] on input "text" at bounding box center [216, 175] width 411 height 14
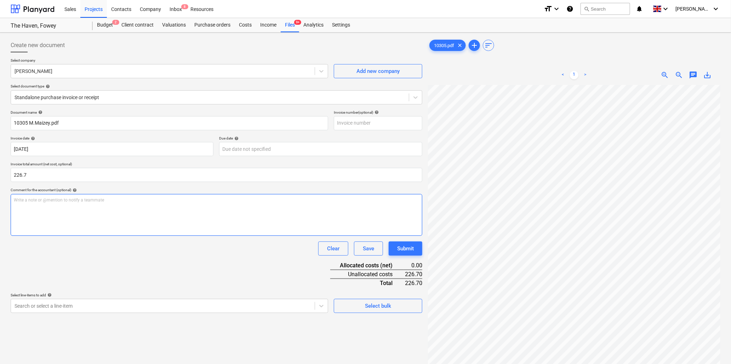
type input "226.70"
click at [155, 204] on div "Write a note or @mention to notify a teammate [PERSON_NAME]" at bounding box center [216, 215] width 411 height 42
click at [115, 204] on div "Write a note or @mention to notify a teammate [PERSON_NAME]" at bounding box center [216, 215] width 411 height 42
click at [128, 303] on body "Sales Projects Contacts Company Inbox 8 Resources format_size keyboard_arrow_do…" at bounding box center [365, 182] width 731 height 364
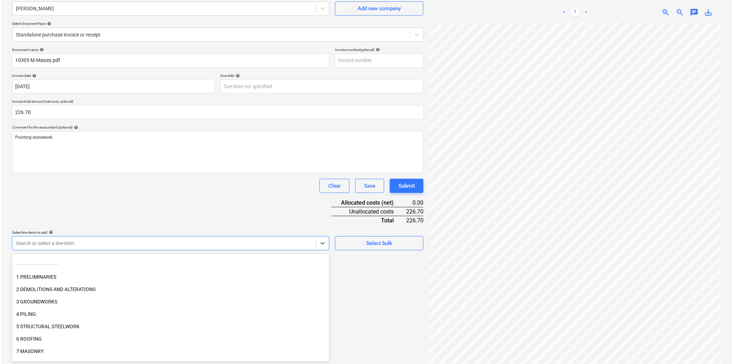
scroll to position [39, 0]
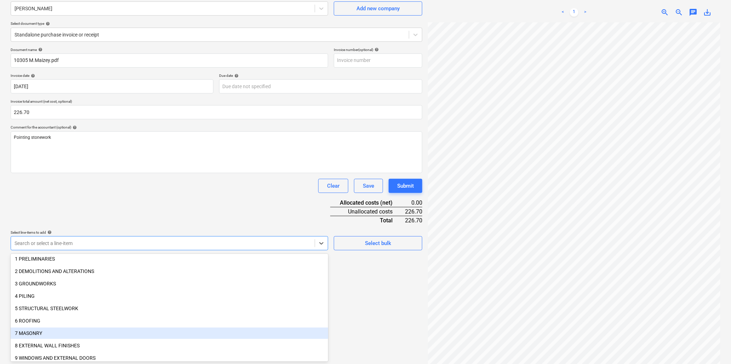
click at [38, 331] on div "7 MASONRY" at bounding box center [169, 332] width 317 height 11
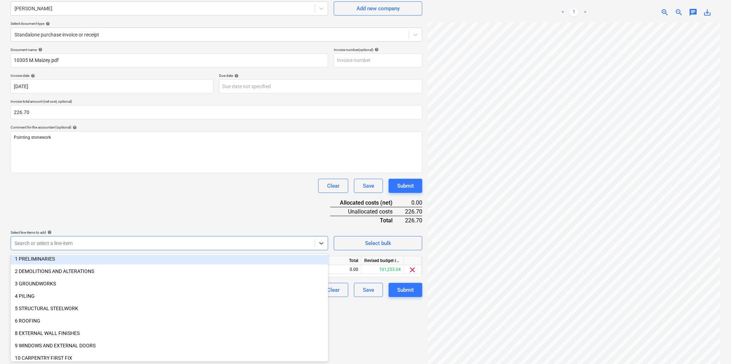
click at [141, 186] on div "Clear Save Submit" at bounding box center [216, 186] width 411 height 14
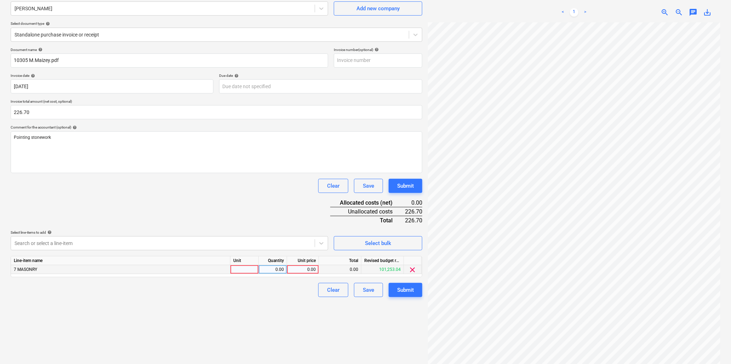
click at [237, 268] on div at bounding box center [244, 269] width 28 height 9
type input "hr"
type input "8.5"
type input "26.67"
click at [401, 288] on div "Submit" at bounding box center [405, 289] width 17 height 9
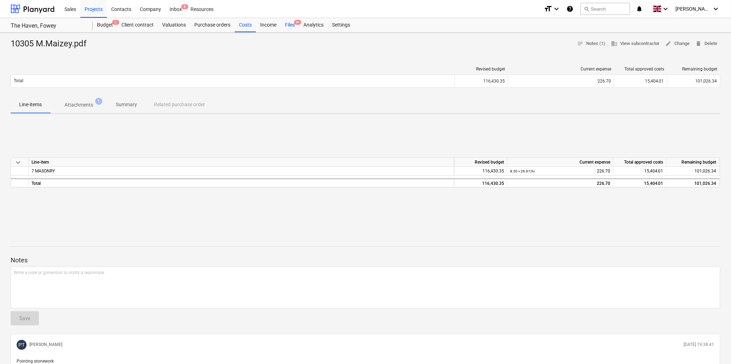
click at [288, 25] on div "Files 9+" at bounding box center [290, 25] width 18 height 14
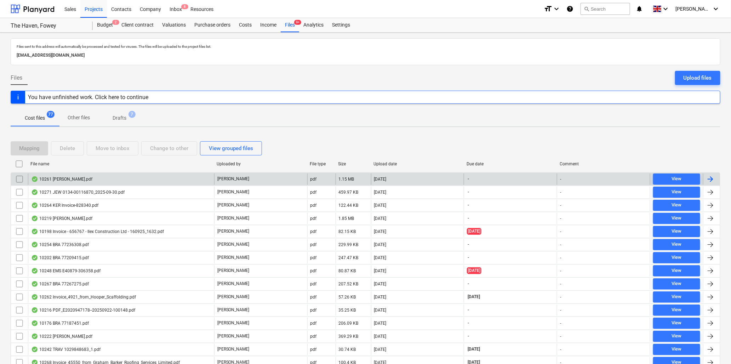
click at [58, 178] on div "10261 [PERSON_NAME].pdf" at bounding box center [61, 179] width 61 height 6
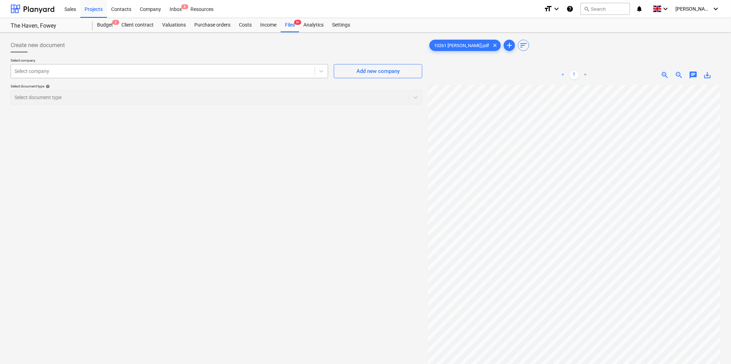
click at [133, 73] on div at bounding box center [163, 71] width 296 height 7
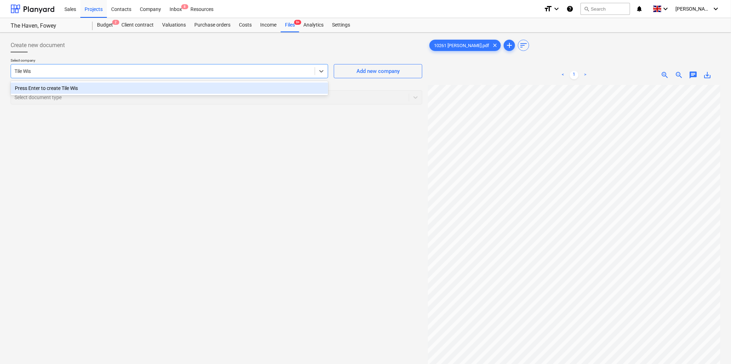
type input "Tile Wise"
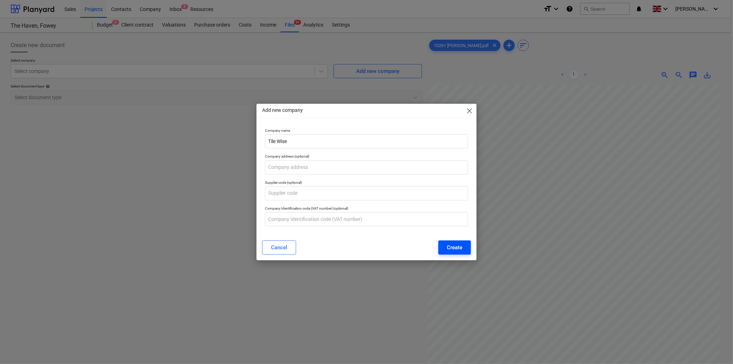
click at [445, 249] on button "Create" at bounding box center [454, 247] width 33 height 14
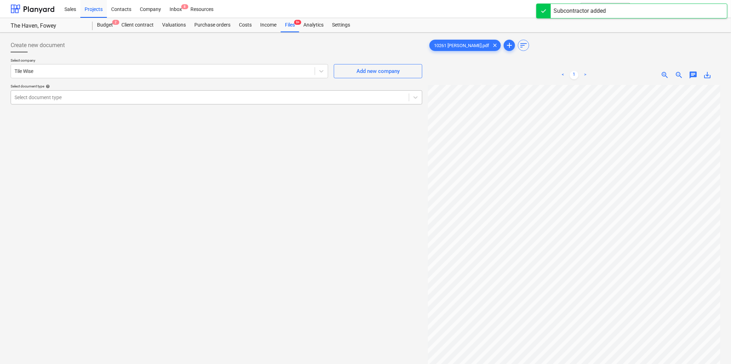
click at [66, 96] on div at bounding box center [210, 97] width 391 height 7
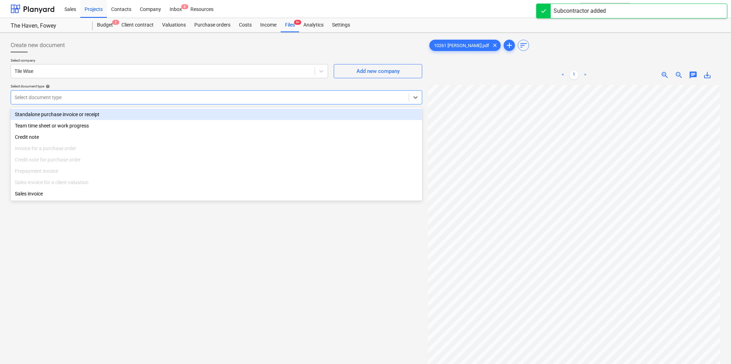
click at [64, 112] on div "Standalone purchase invoice or receipt" at bounding box center [216, 114] width 411 height 11
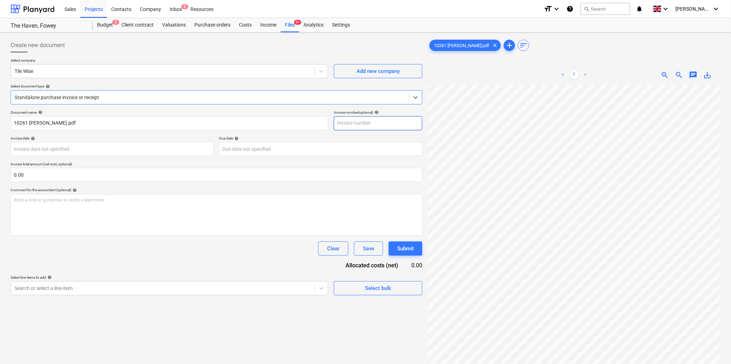
scroll to position [1179, 0]
click at [678, 73] on span "zoom_out" at bounding box center [679, 75] width 8 height 8
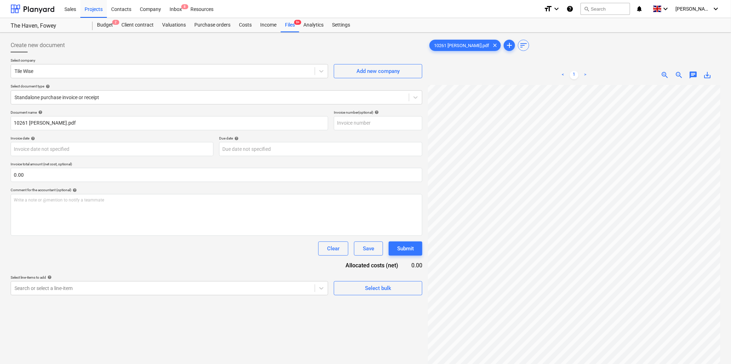
scroll to position [533, 0]
click at [678, 73] on span "zoom_out" at bounding box center [679, 75] width 8 height 8
click at [519, 44] on span "sort" at bounding box center [523, 45] width 8 height 8
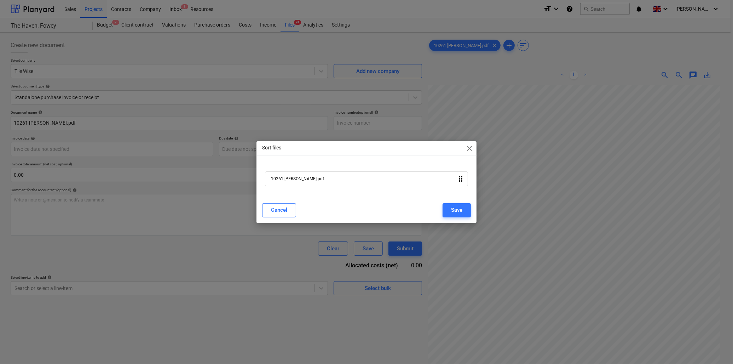
click at [471, 146] on span "close" at bounding box center [469, 148] width 8 height 8
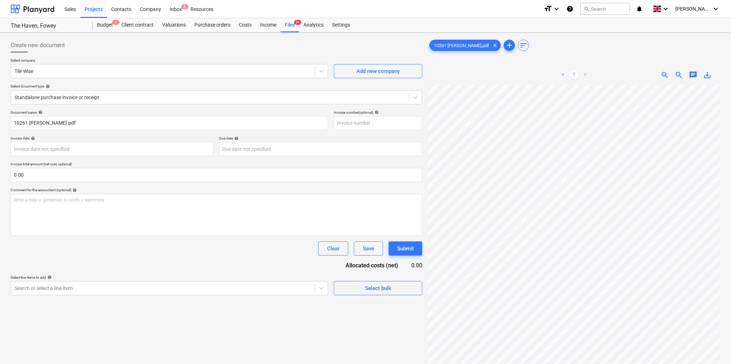
scroll to position [242, 64]
click at [118, 149] on body "Sales Projects Contacts Company Inbox 8 Resources format_size keyboard_arrow_do…" at bounding box center [365, 182] width 731 height 364
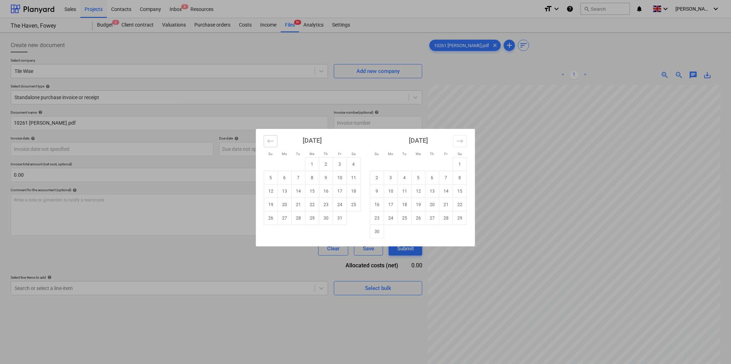
click at [270, 141] on icon "Move backward to switch to the previous month." at bounding box center [270, 141] width 6 height 4
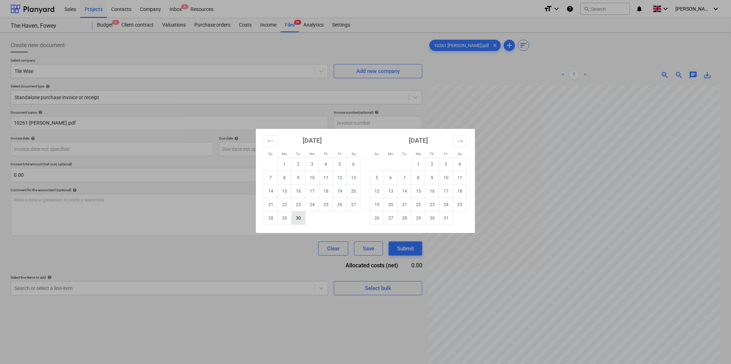
click at [298, 217] on td "30" at bounding box center [299, 217] width 14 height 13
type input "[DATE]"
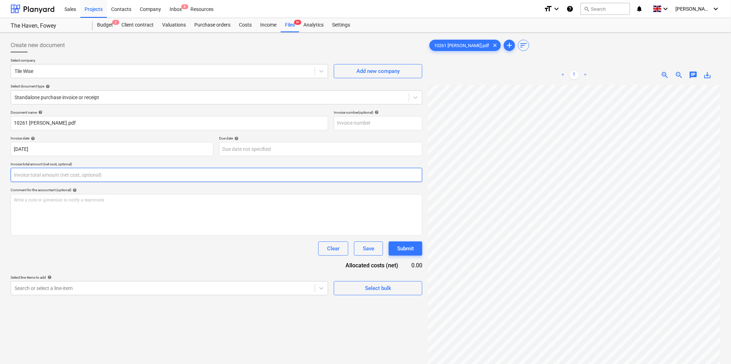
click at [70, 172] on input "text" at bounding box center [216, 175] width 411 height 14
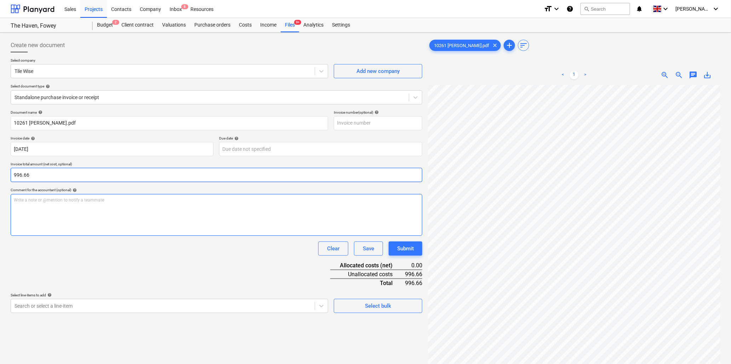
type input "996.66"
click at [83, 198] on p "Write a note or @mention to notify a teammate [PERSON_NAME]" at bounding box center [216, 200] width 405 height 6
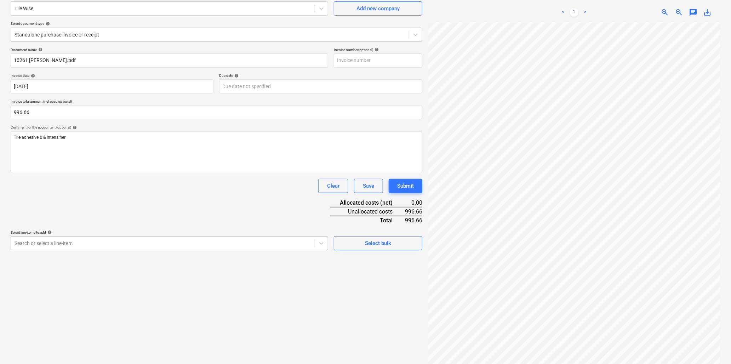
click at [78, 301] on body "Sales Projects Contacts Company Inbox 8 Resources format_size keyboard_arrow_do…" at bounding box center [365, 119] width 731 height 364
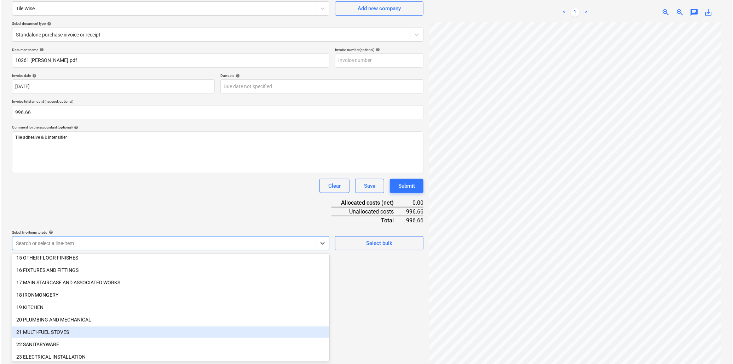
scroll to position [196, 0]
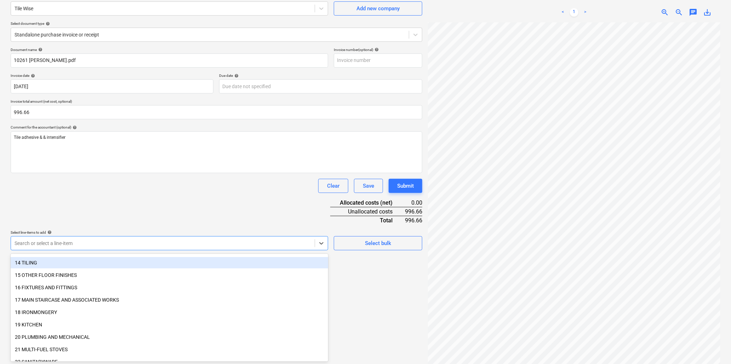
click at [36, 258] on div "14 TILING" at bounding box center [169, 262] width 317 height 11
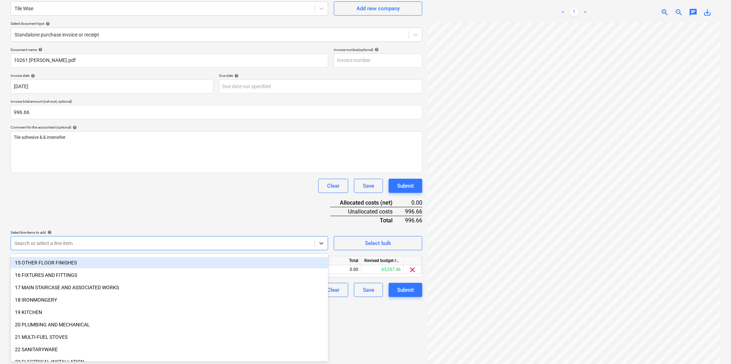
click at [102, 206] on div "Document name help 10261 [PERSON_NAME].pdf Invoice number (optional) help Invoi…" at bounding box center [216, 171] width 411 height 249
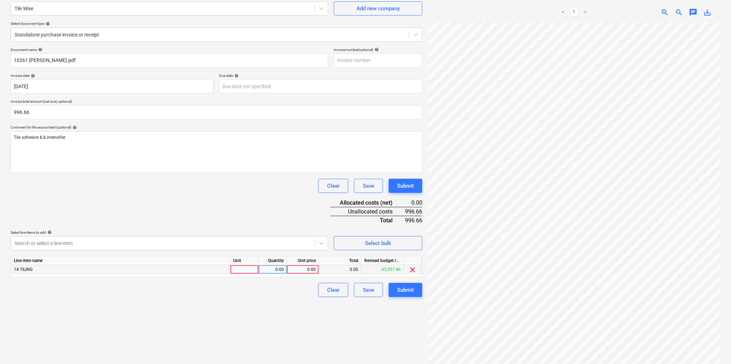
click at [245, 268] on div at bounding box center [244, 269] width 28 height 9
type input "item"
type input "1"
type input "996.66"
click at [403, 287] on div "Submit" at bounding box center [405, 289] width 17 height 9
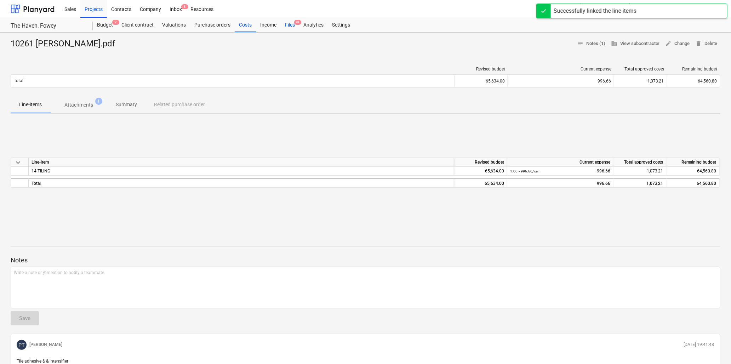
click at [292, 24] on div "Files 9+" at bounding box center [290, 25] width 18 height 14
